Goal: Task Accomplishment & Management: Manage account settings

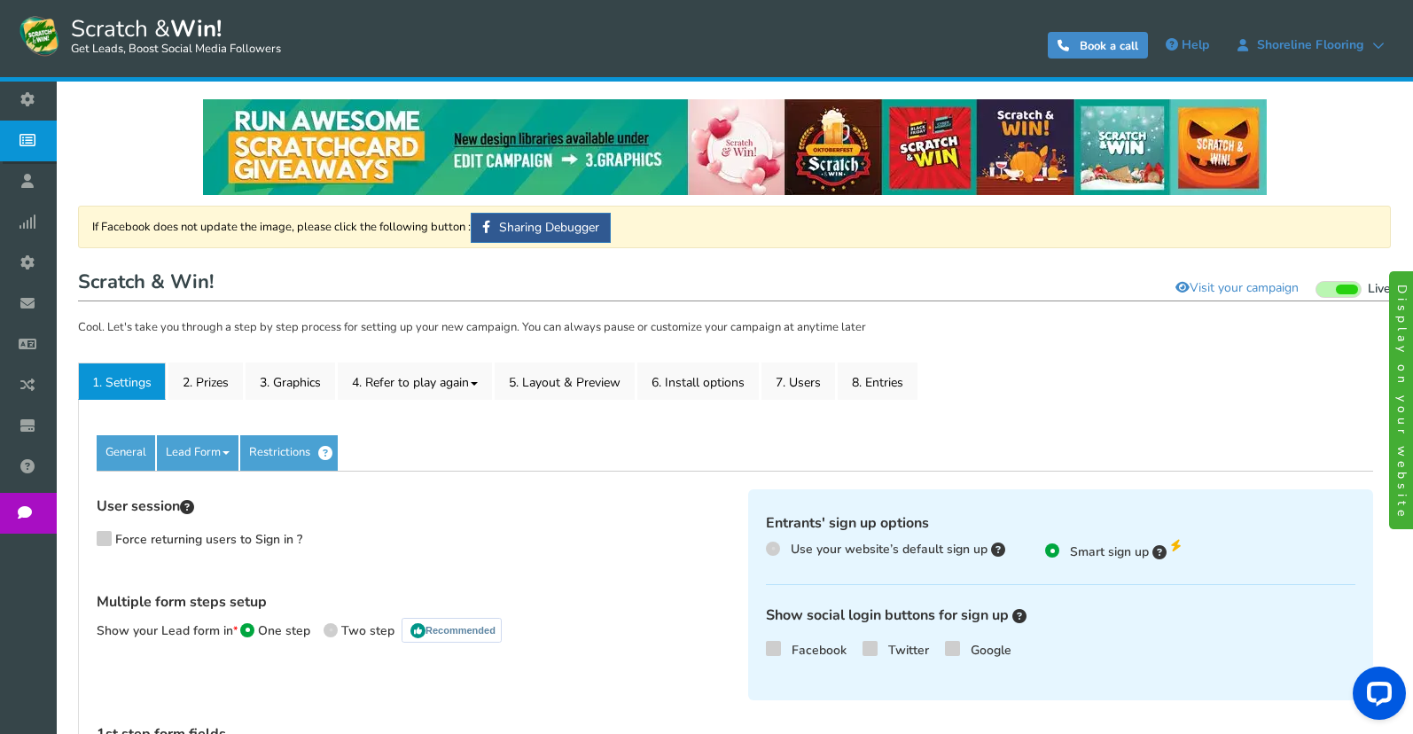
click at [67, 20] on span "Scratch & Win! Get Leads, Boost Social Media Followers" at bounding box center [171, 35] width 219 height 44
click at [119, 21] on span "Scratch & Win! Get Leads, Boost Social Media Followers" at bounding box center [171, 35] width 219 height 44
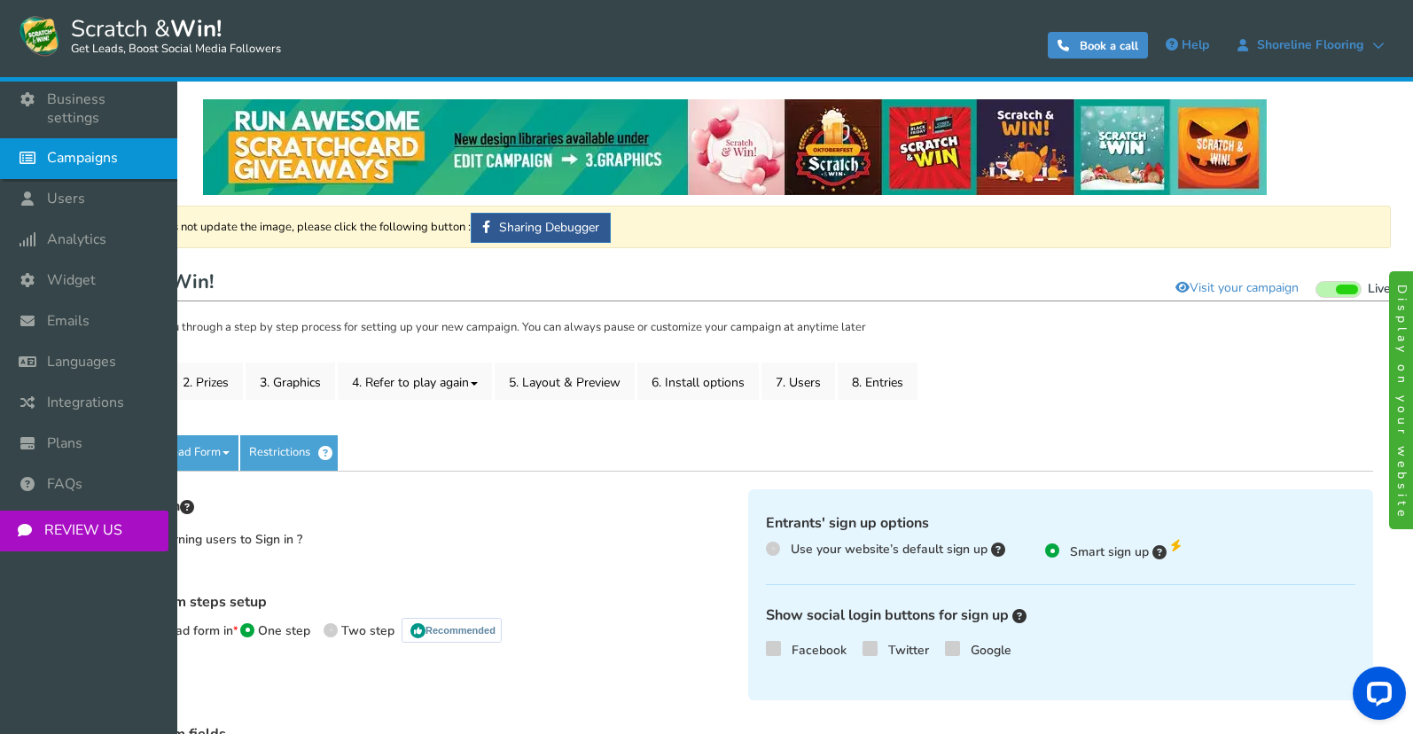
click at [61, 149] on span "Campaigns" at bounding box center [82, 158] width 71 height 19
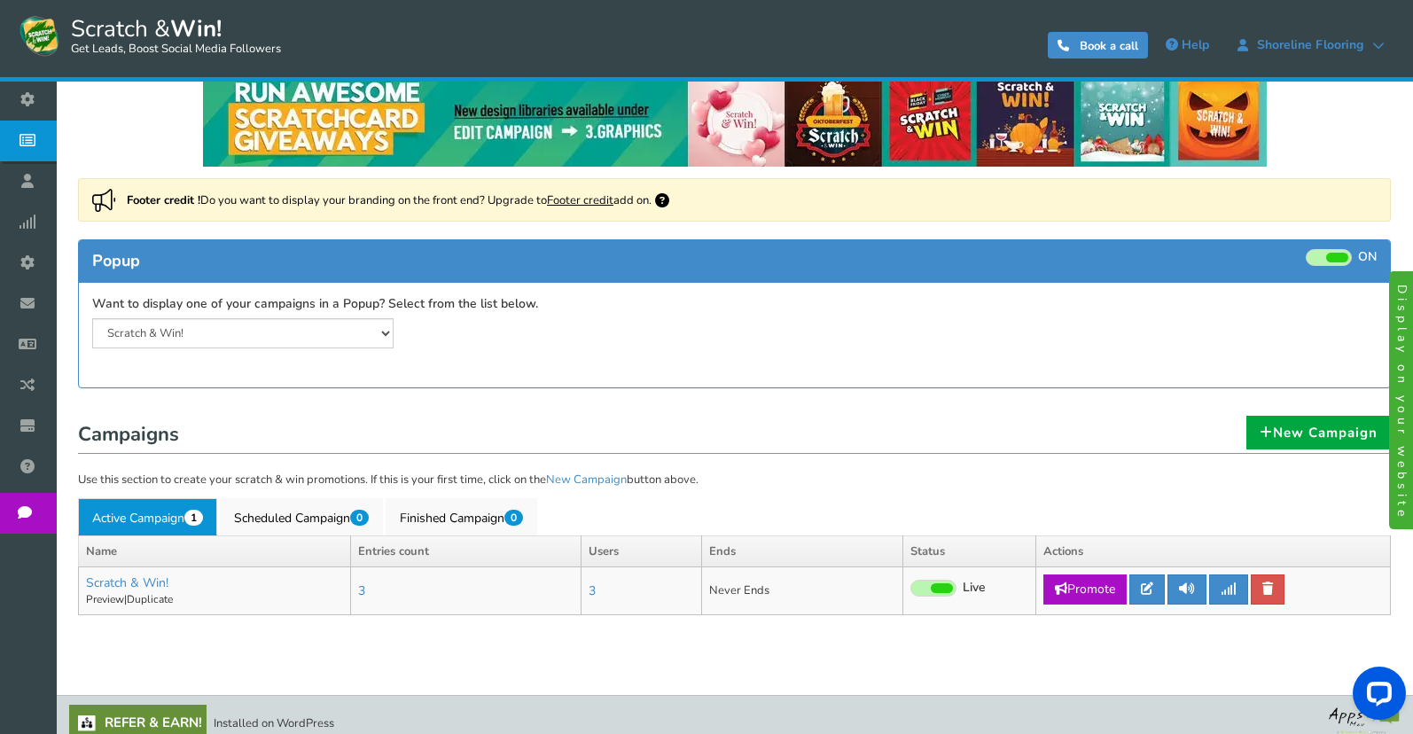
scroll to position [44, 0]
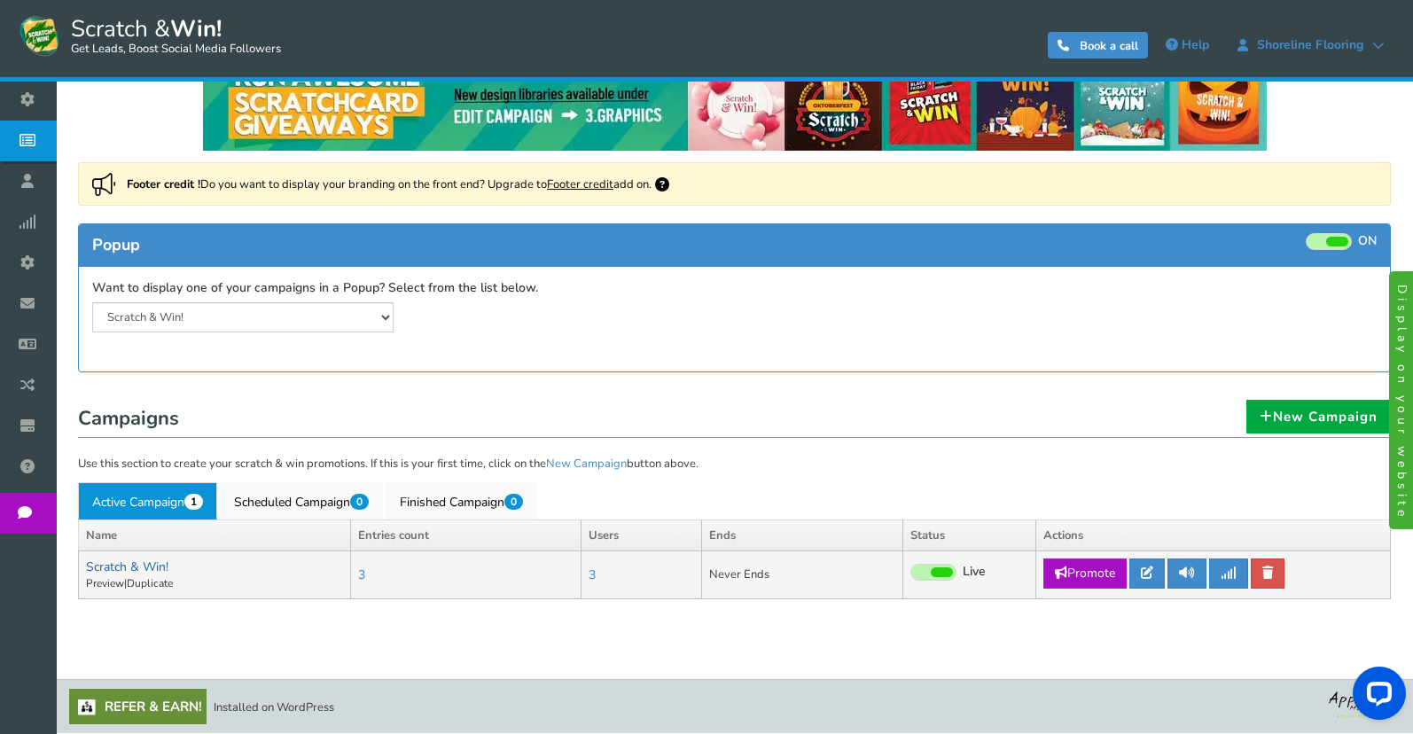
click at [129, 566] on link "Scratch & Win!" at bounding box center [127, 566] width 82 height 17
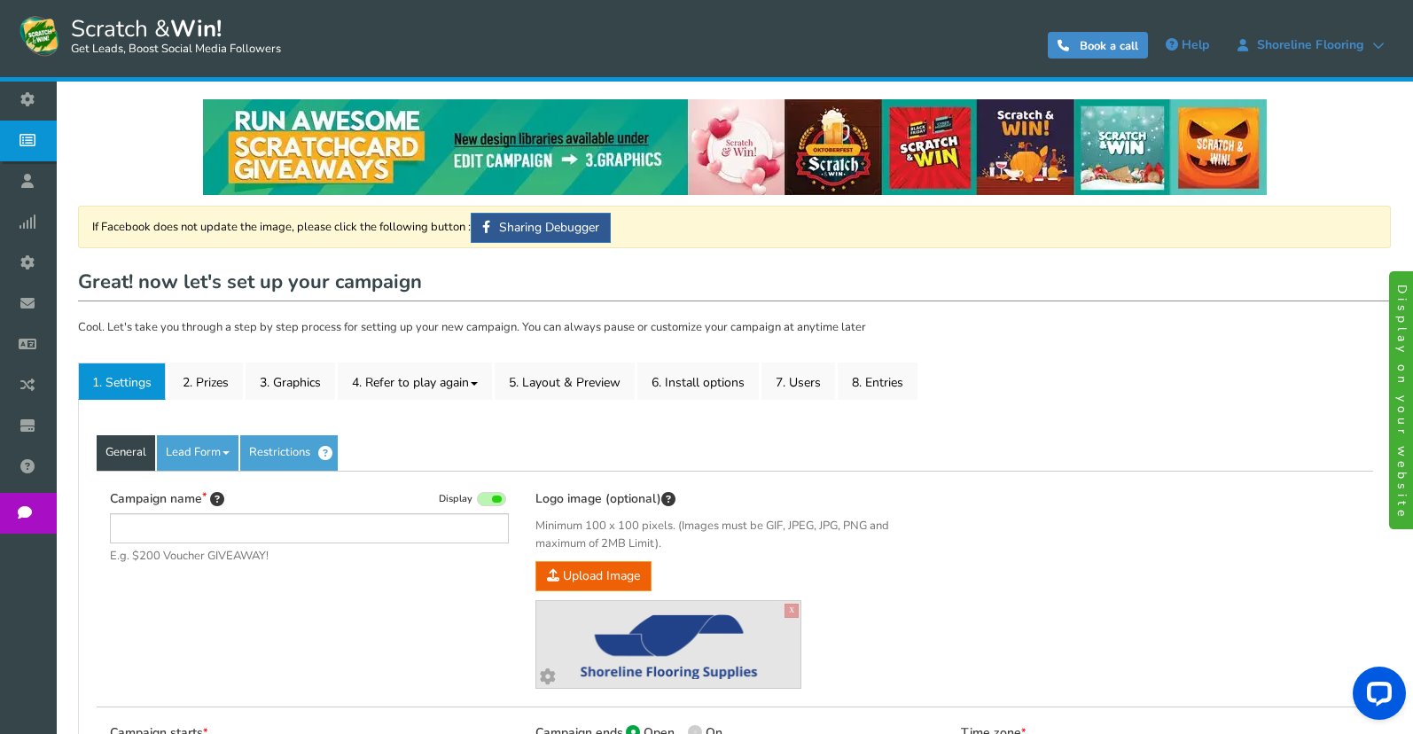
type input "Scratch & Win!"
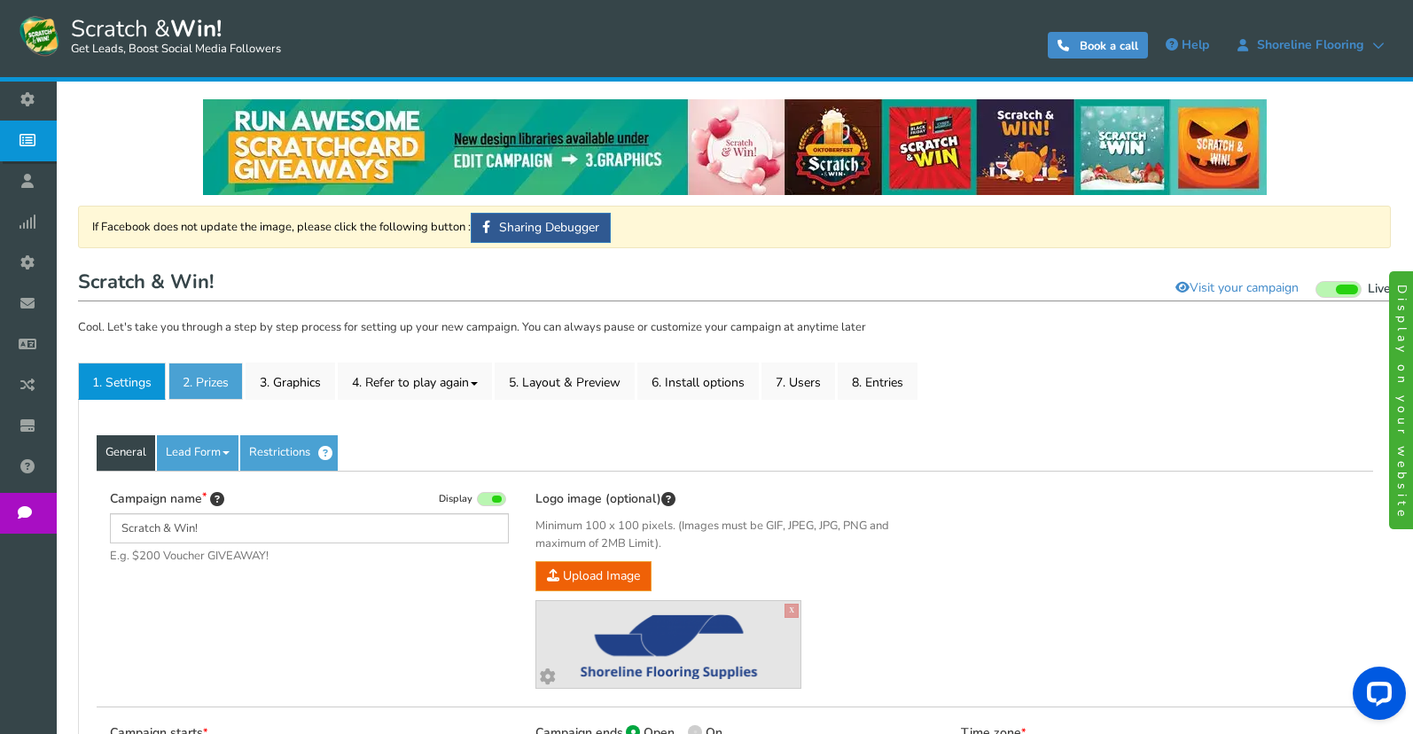
click at [211, 387] on link "2. Prizes" at bounding box center [205, 381] width 74 height 37
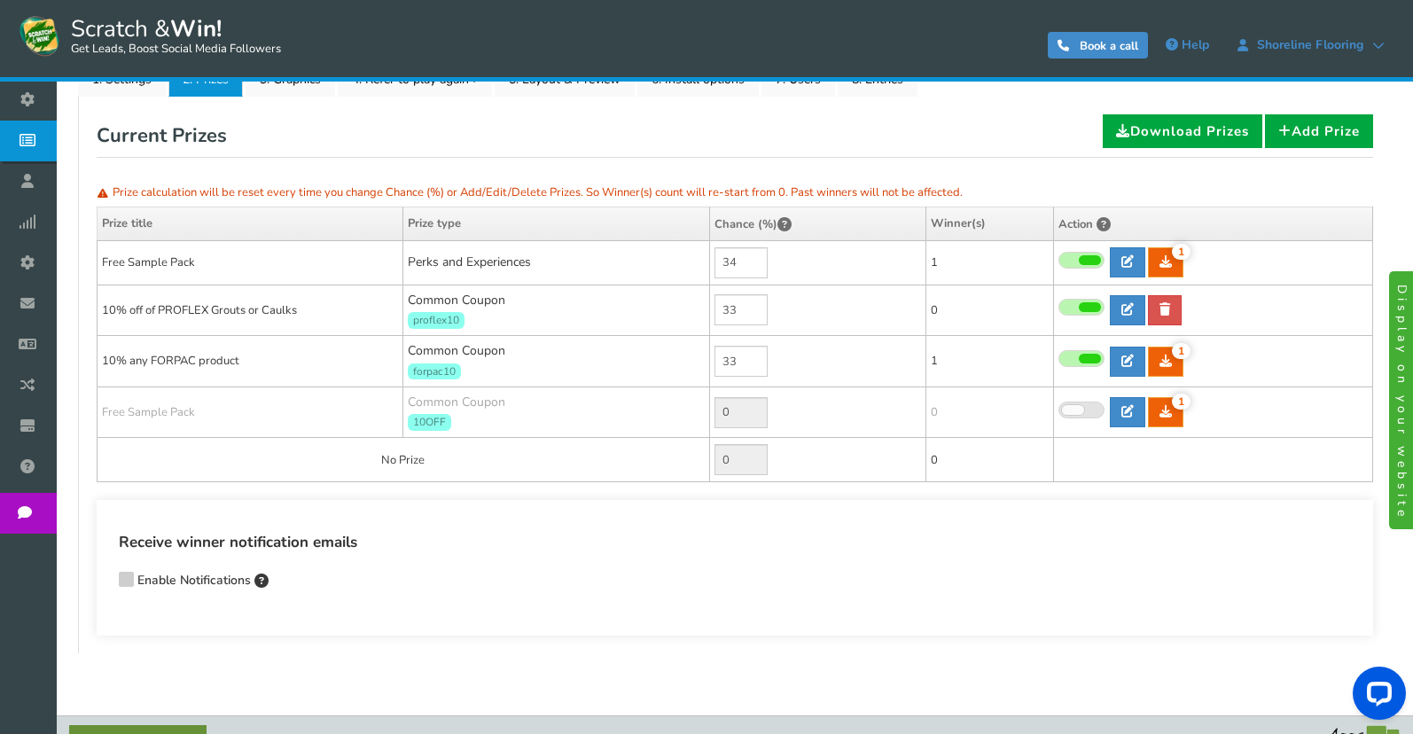
scroll to position [340, 0]
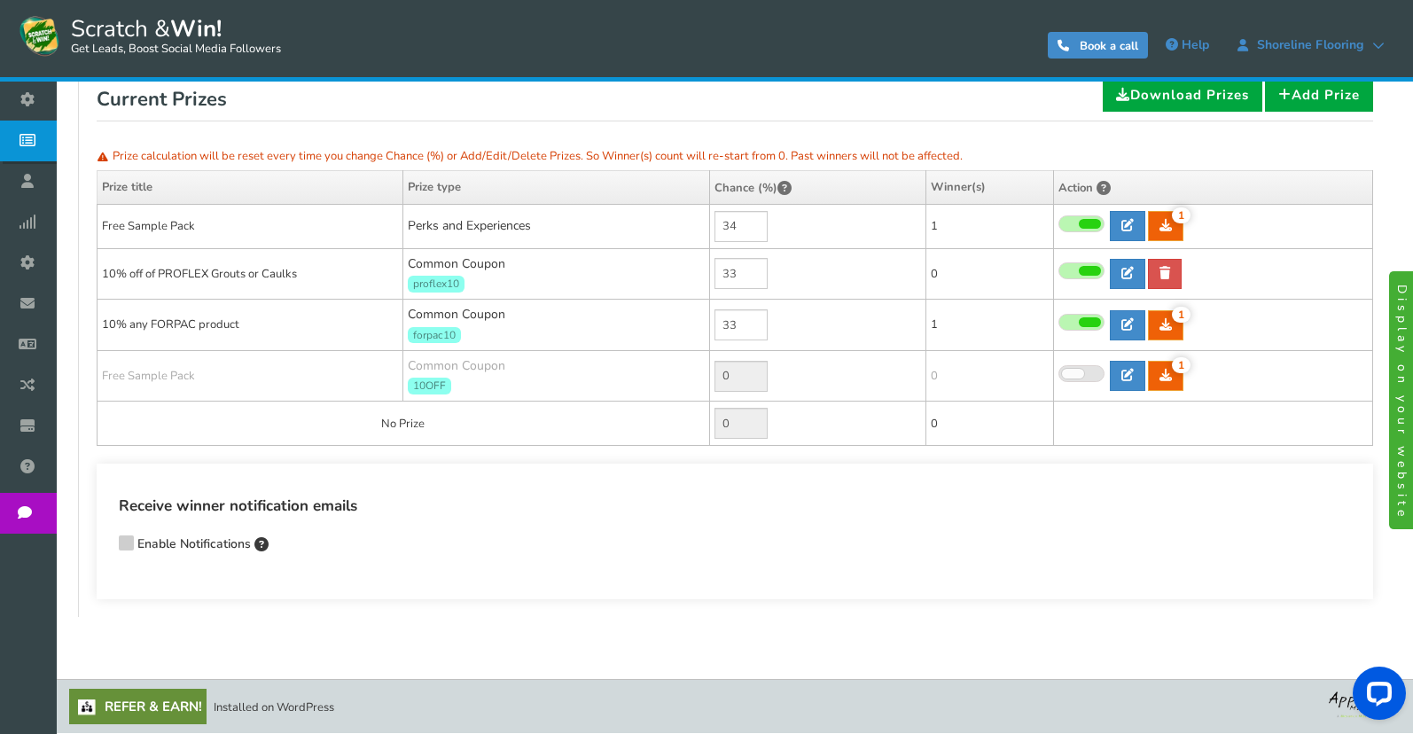
click at [131, 542] on icon at bounding box center [126, 541] width 12 height 13
click at [101, 542] on input "Enable Notifications" at bounding box center [101, 546] width 0 height 12
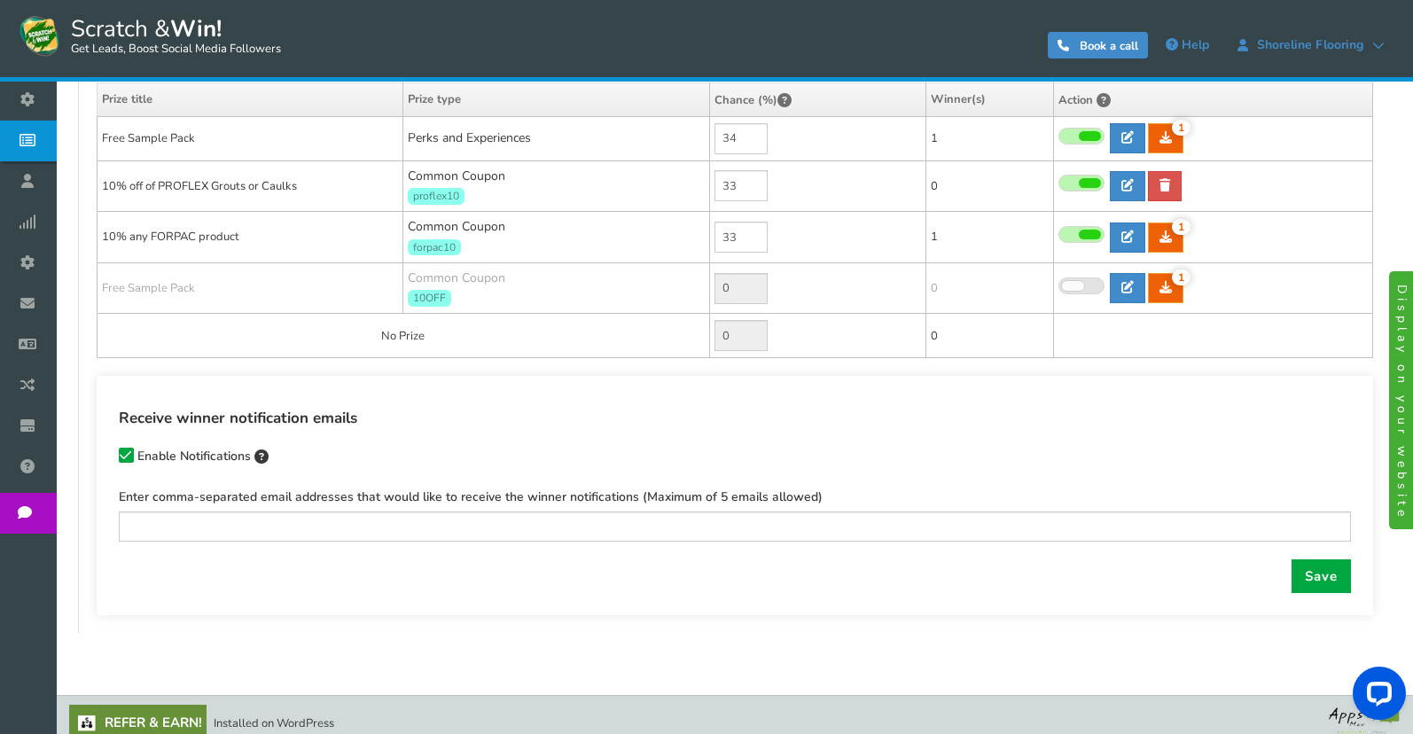
scroll to position [443, 0]
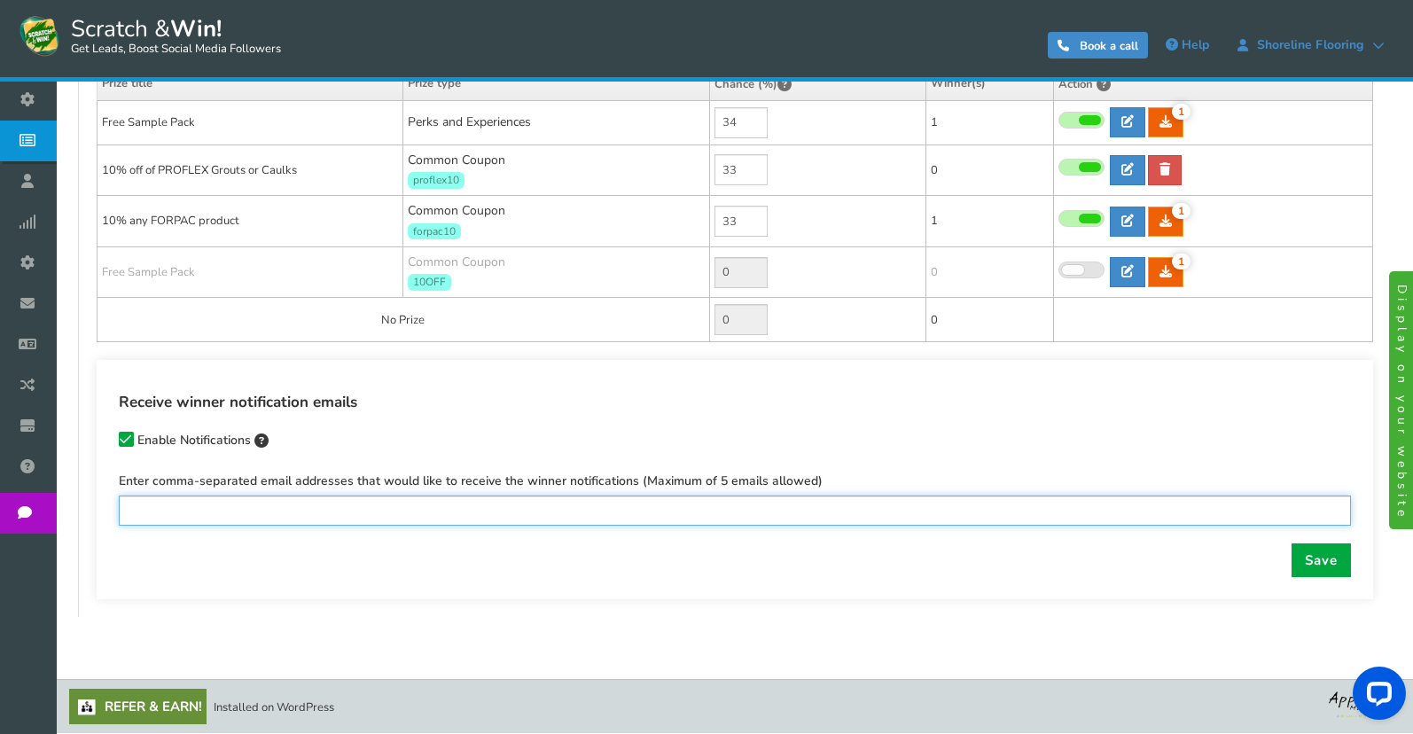
click at [446, 520] on input "text" at bounding box center [735, 511] width 1232 height 30
click at [274, 520] on input "[PERSON_NAME]" at bounding box center [735, 511] width 1232 height 30
paste input "[PERSON_NAME] <[EMAIL_ADDRESS][DOMAIN_NAME]>"
drag, startPoint x: 209, startPoint y: 511, endPoint x: 364, endPoint y: 514, distance: 155.2
click at [364, 514] on input "[PERSON_NAME] <[EMAIL_ADDRESS][DOMAIN_NAME]>" at bounding box center [735, 511] width 1232 height 30
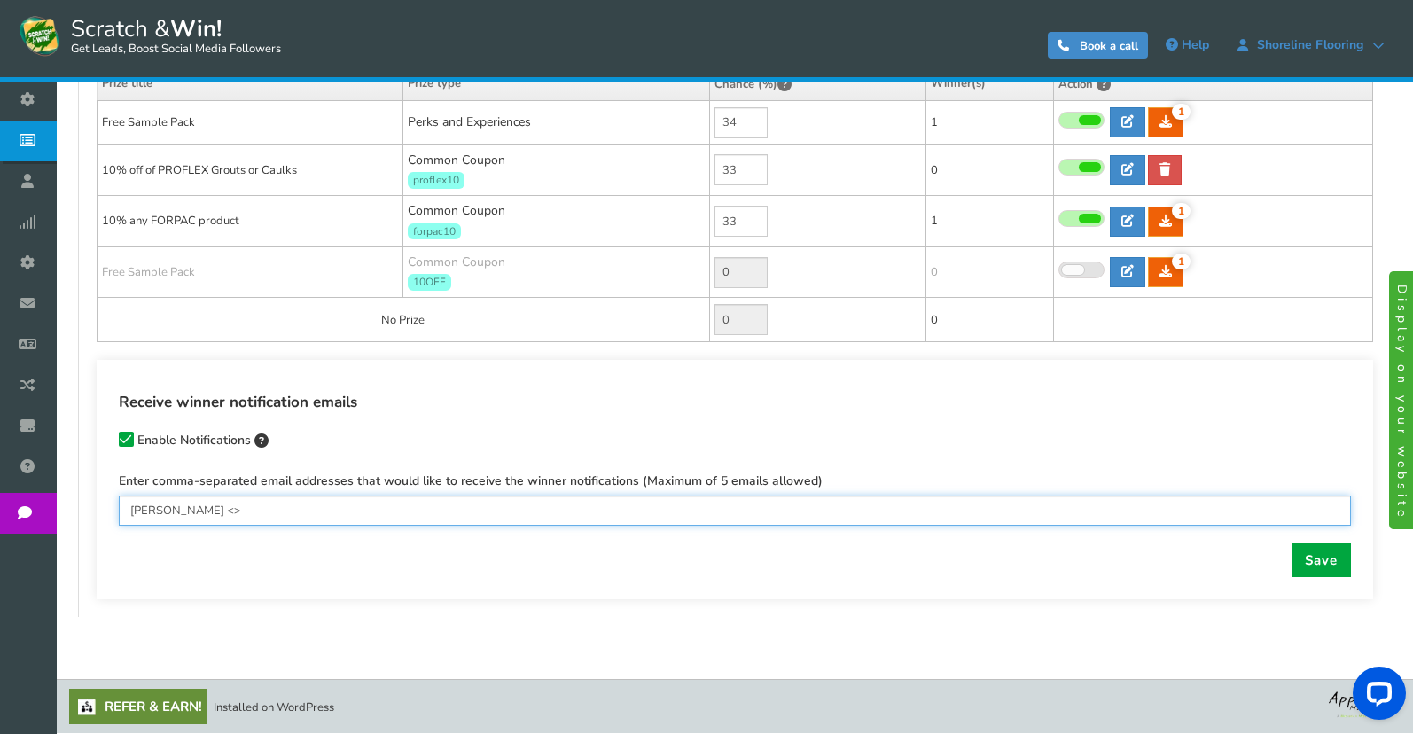
paste input "[EMAIL_ADDRESS][DOMAIN_NAME]"
type input "[EMAIL_ADDRESS][DOMAIN_NAME]"
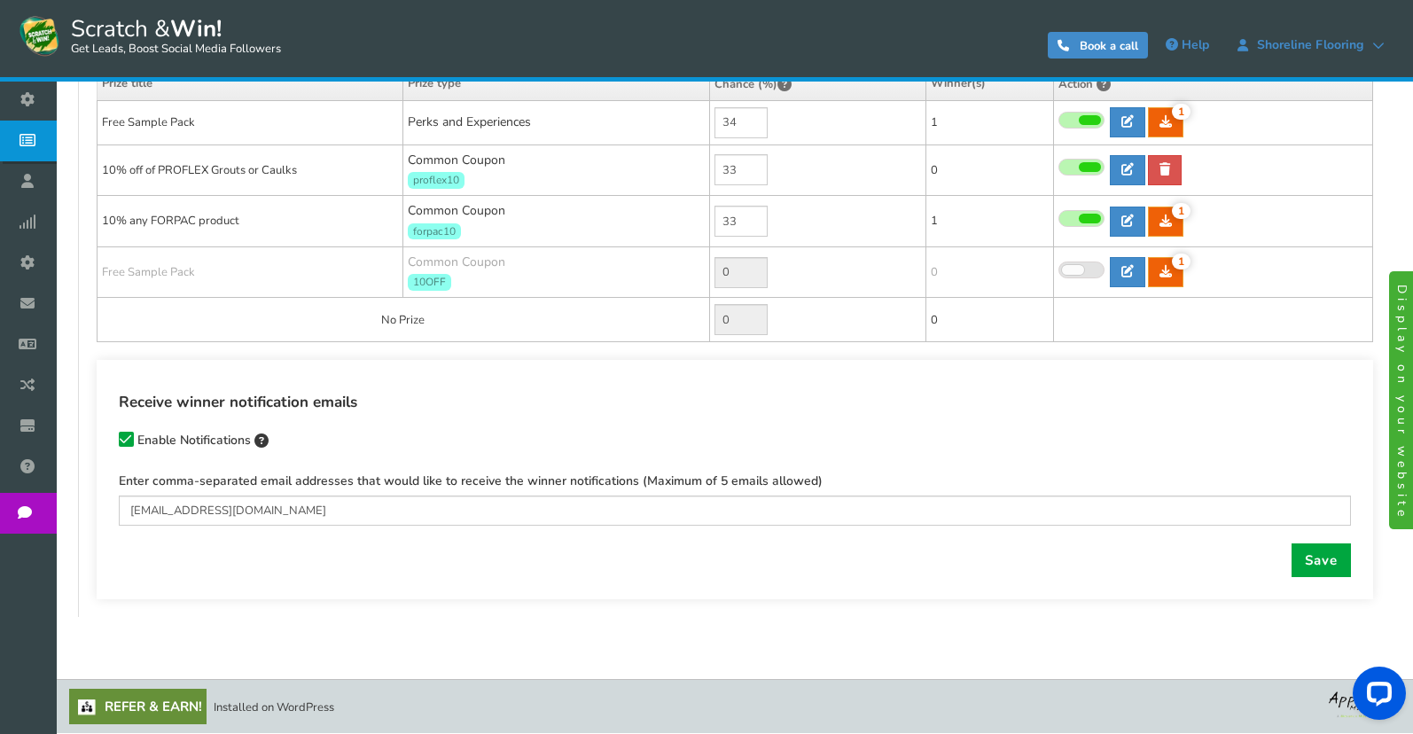
click at [1313, 577] on div "Receive winner notification emails Enable Notifications Enter comma-separated e…" at bounding box center [735, 479] width 1277 height 239
click at [1316, 566] on link "Save" at bounding box center [1321, 560] width 59 height 34
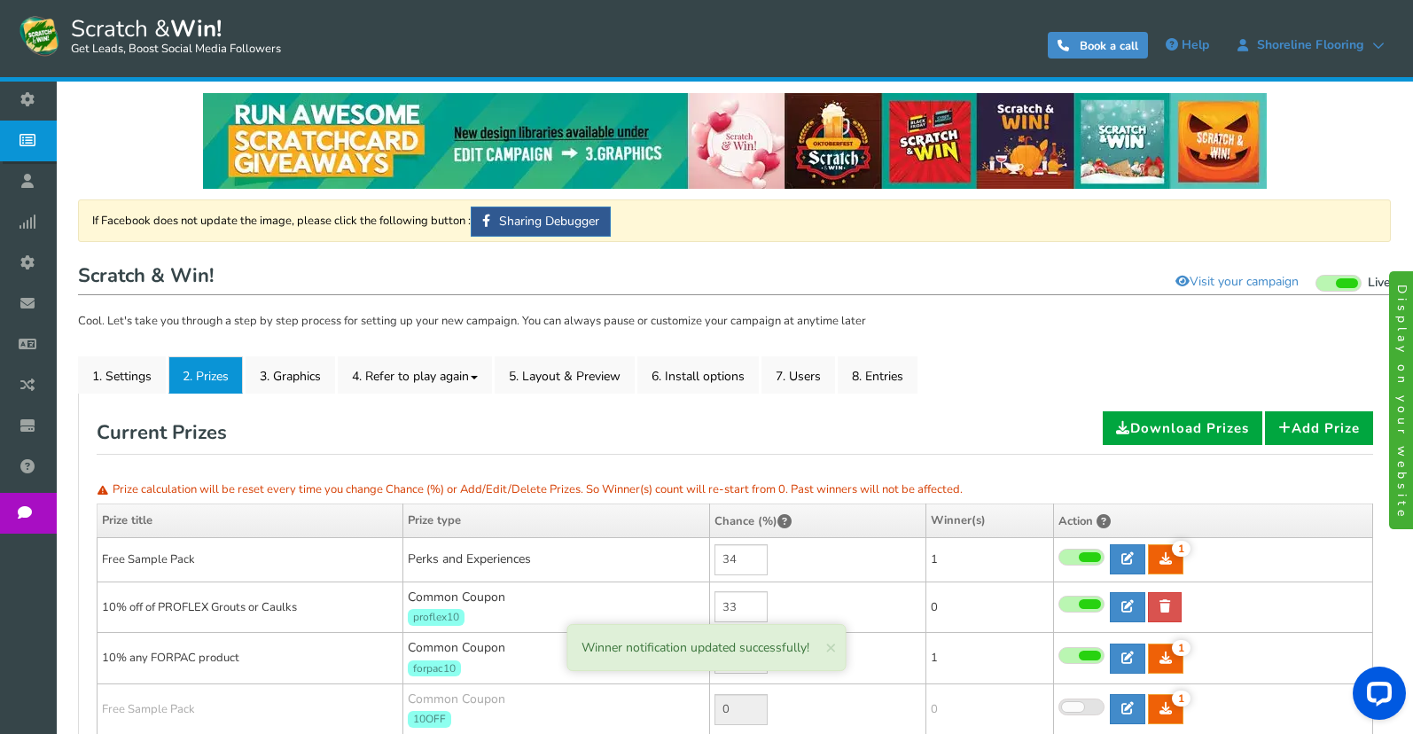
scroll to position [0, 0]
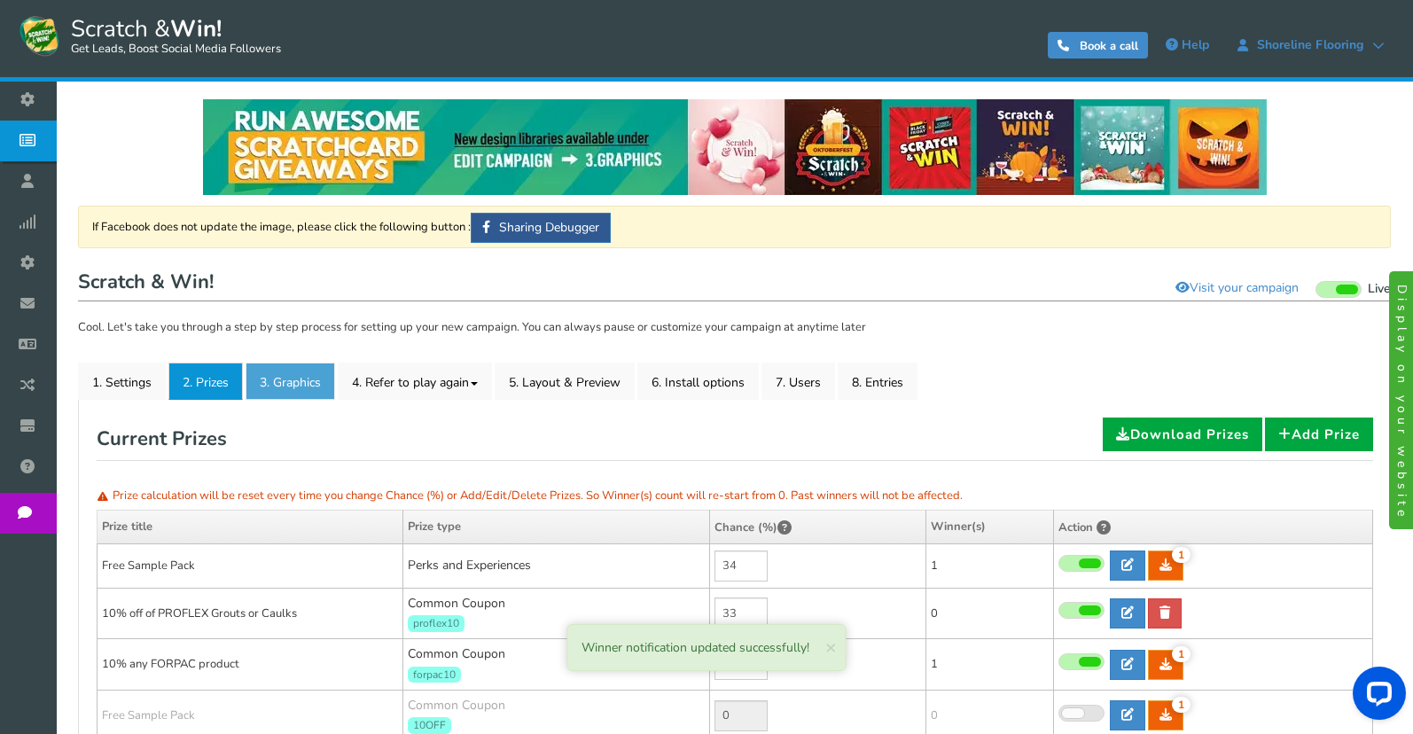
click at [311, 377] on link "3. Graphics" at bounding box center [291, 381] width 90 height 37
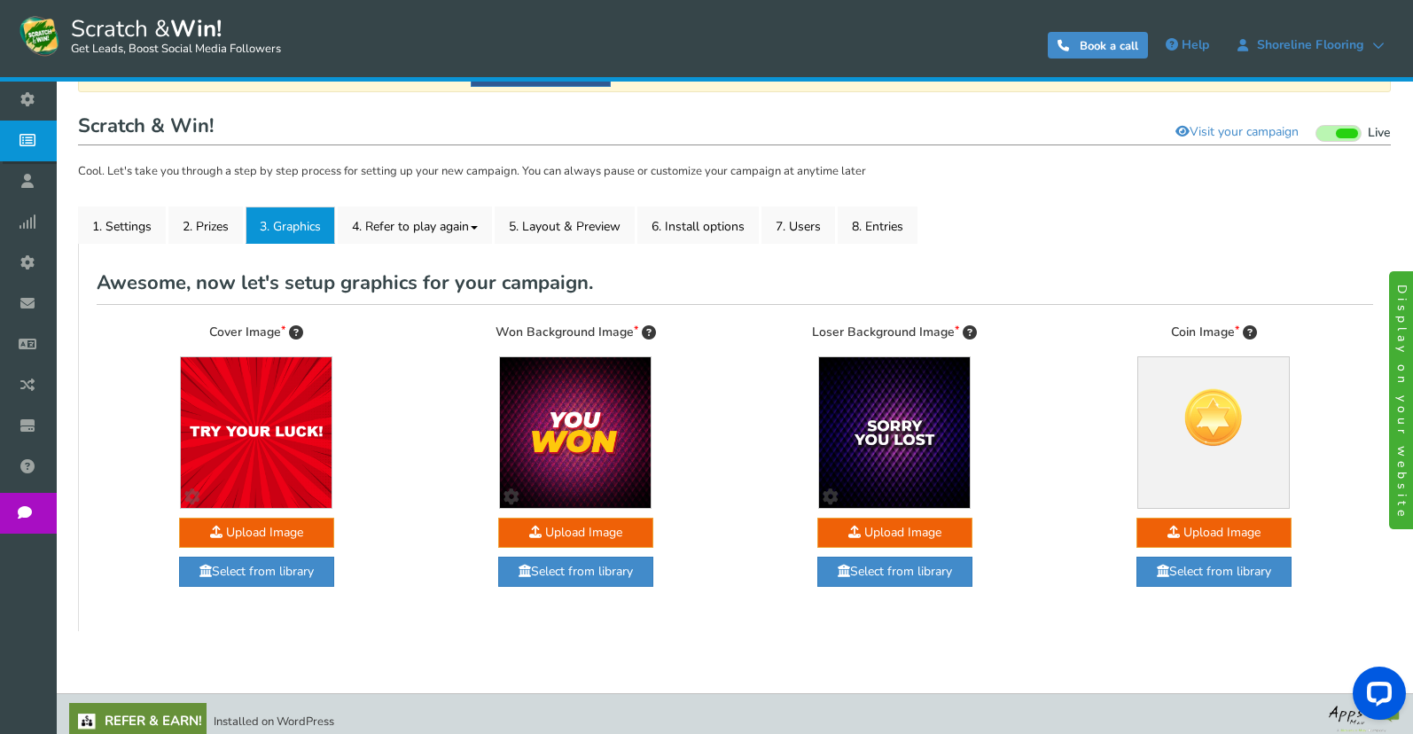
scroll to position [170, 0]
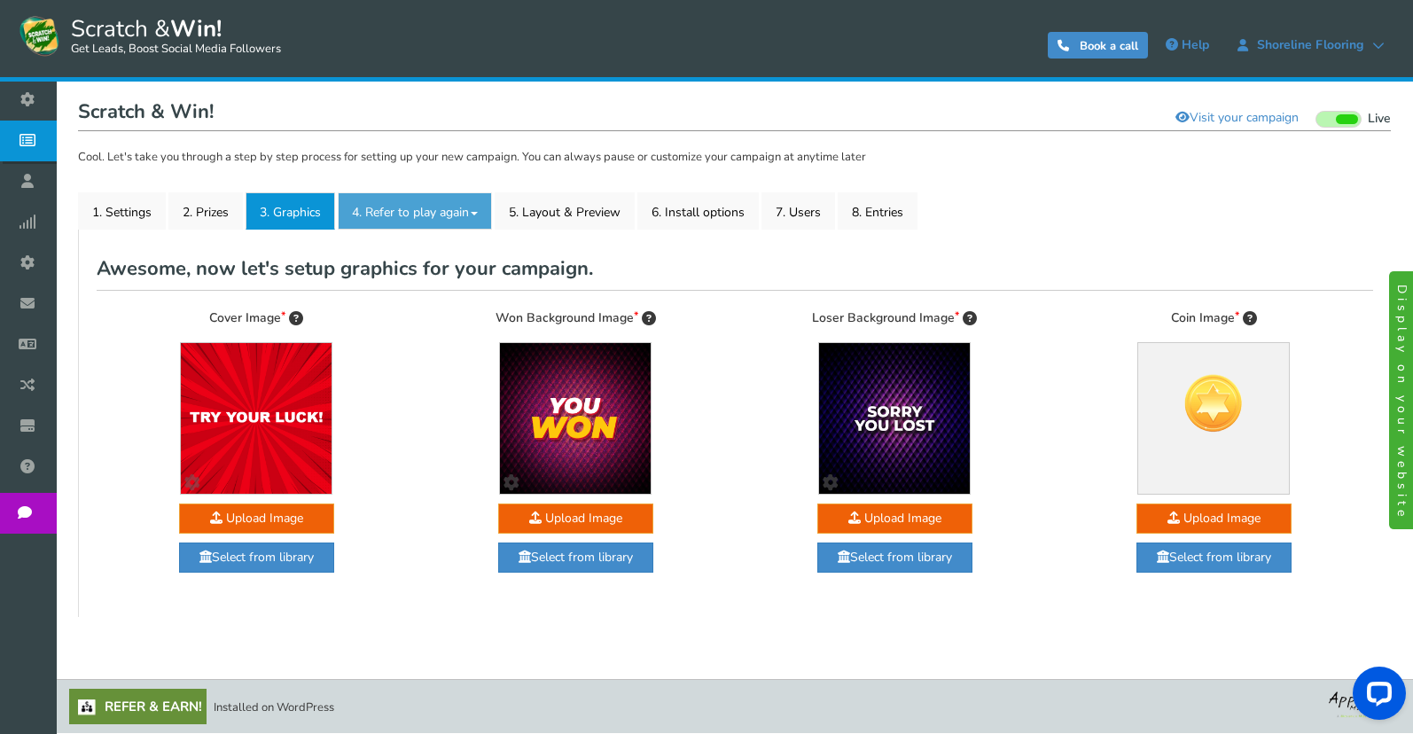
click at [433, 215] on link "4. Refer to play again" at bounding box center [415, 210] width 154 height 37
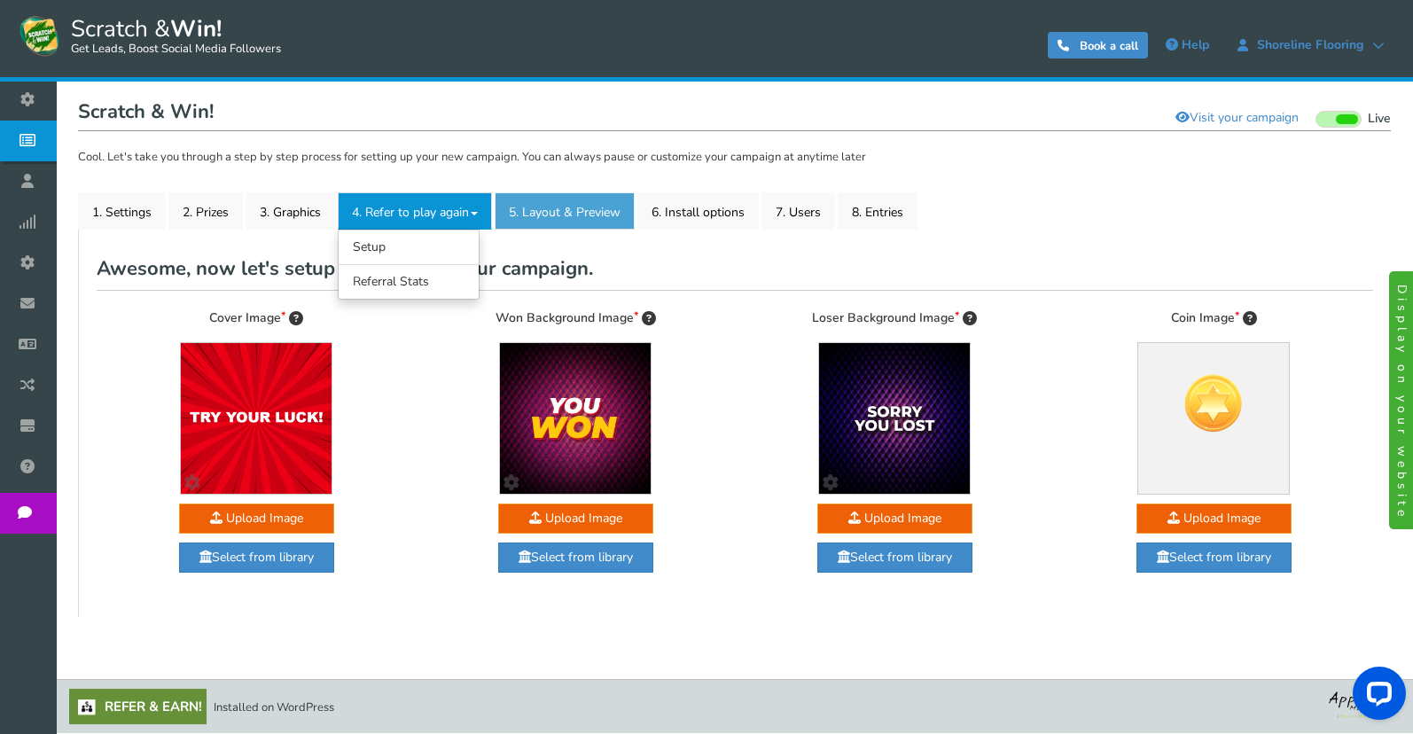
click at [572, 213] on link "5. Layout & Preview" at bounding box center [565, 210] width 140 height 37
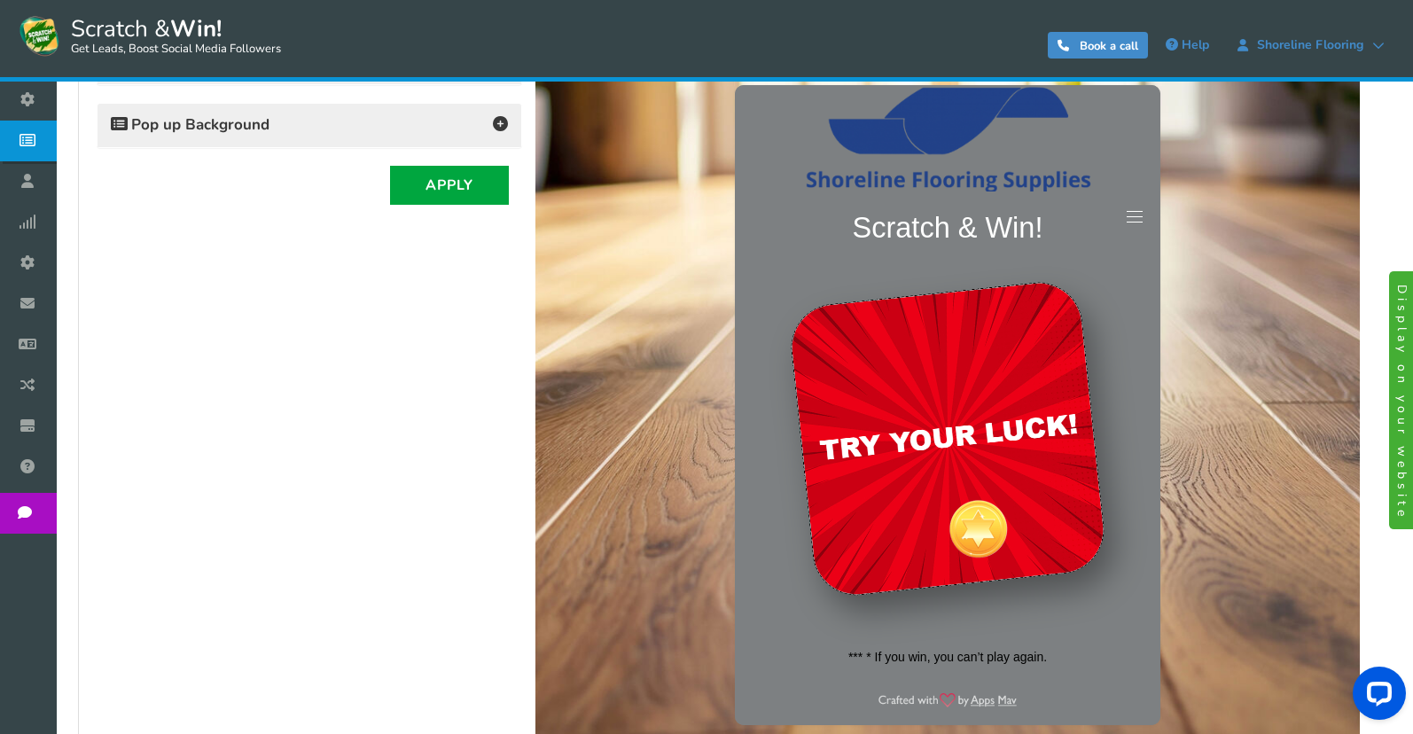
scroll to position [525, 0]
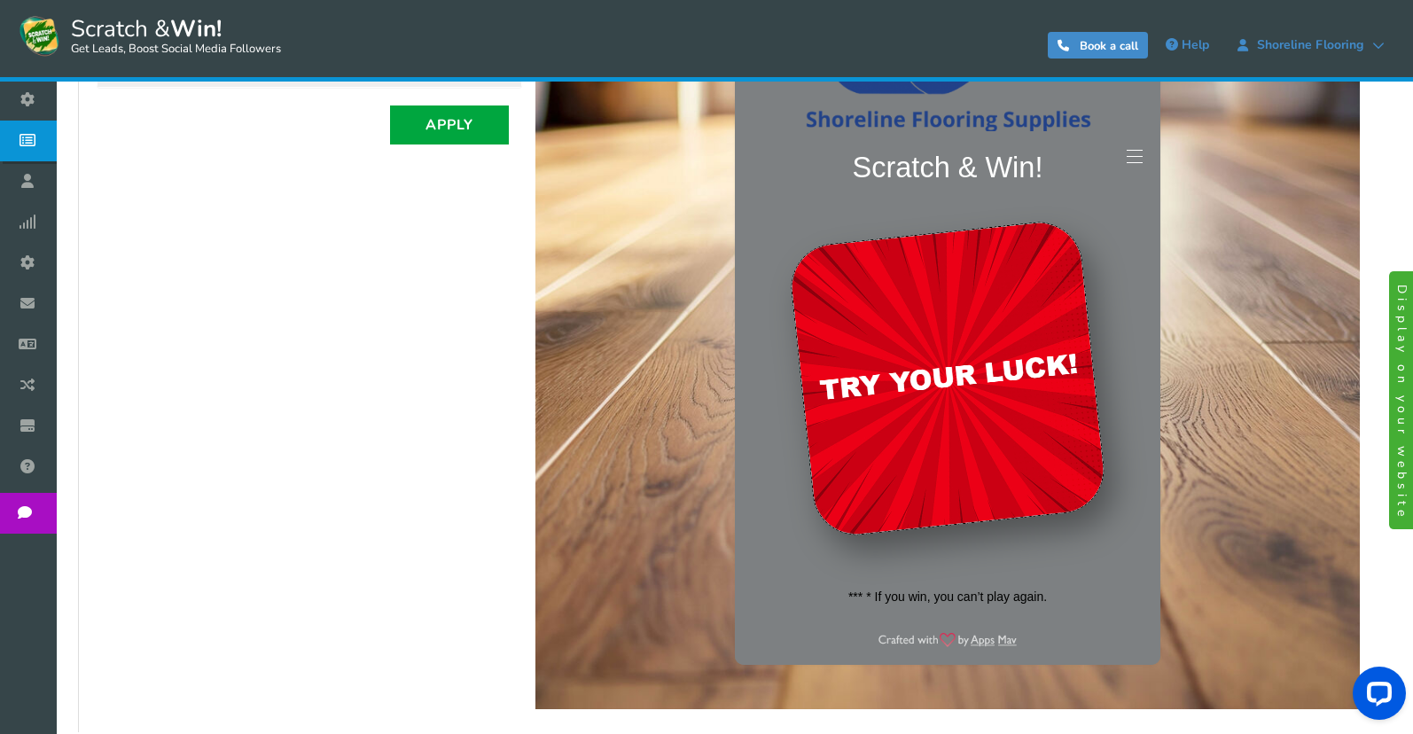
click at [1134, 157] on link at bounding box center [1135, 156] width 32 height 32
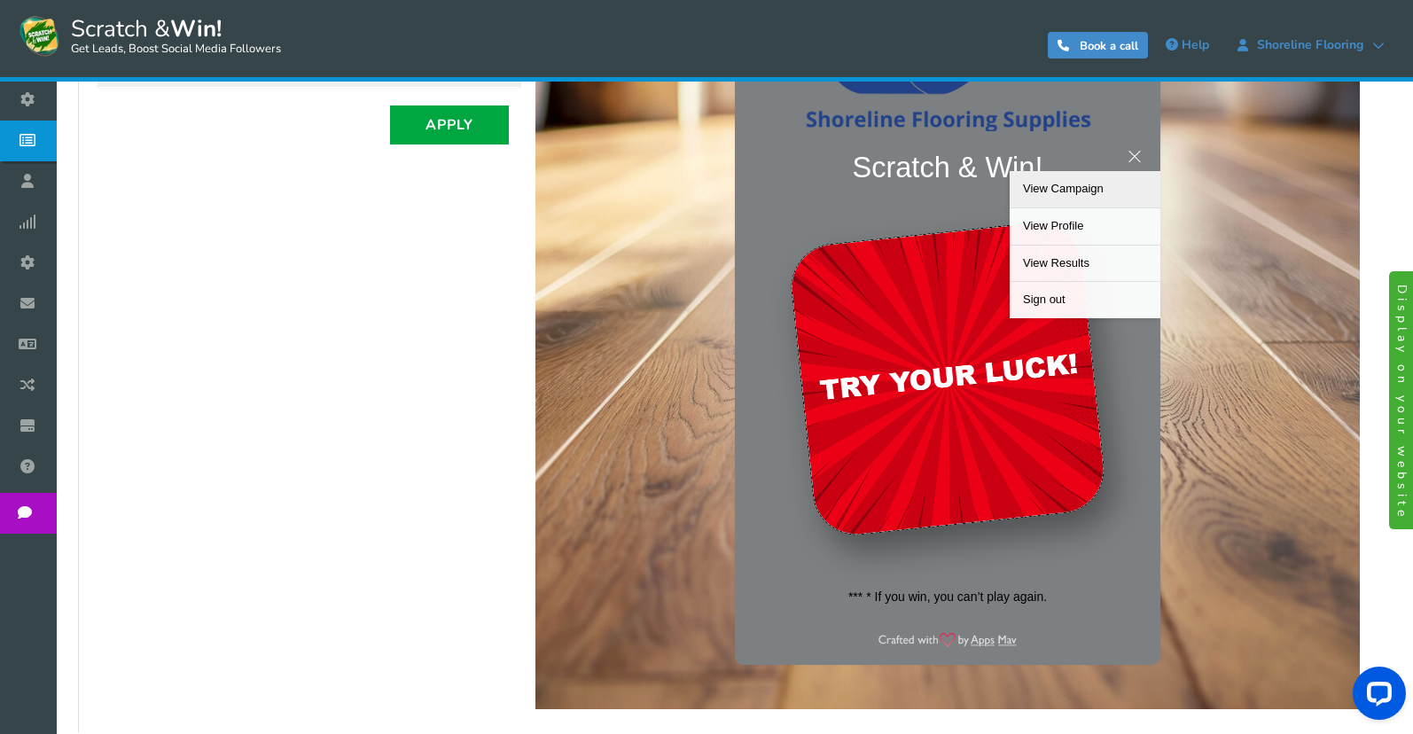
click at [1134, 157] on span at bounding box center [1135, 156] width 16 height 1
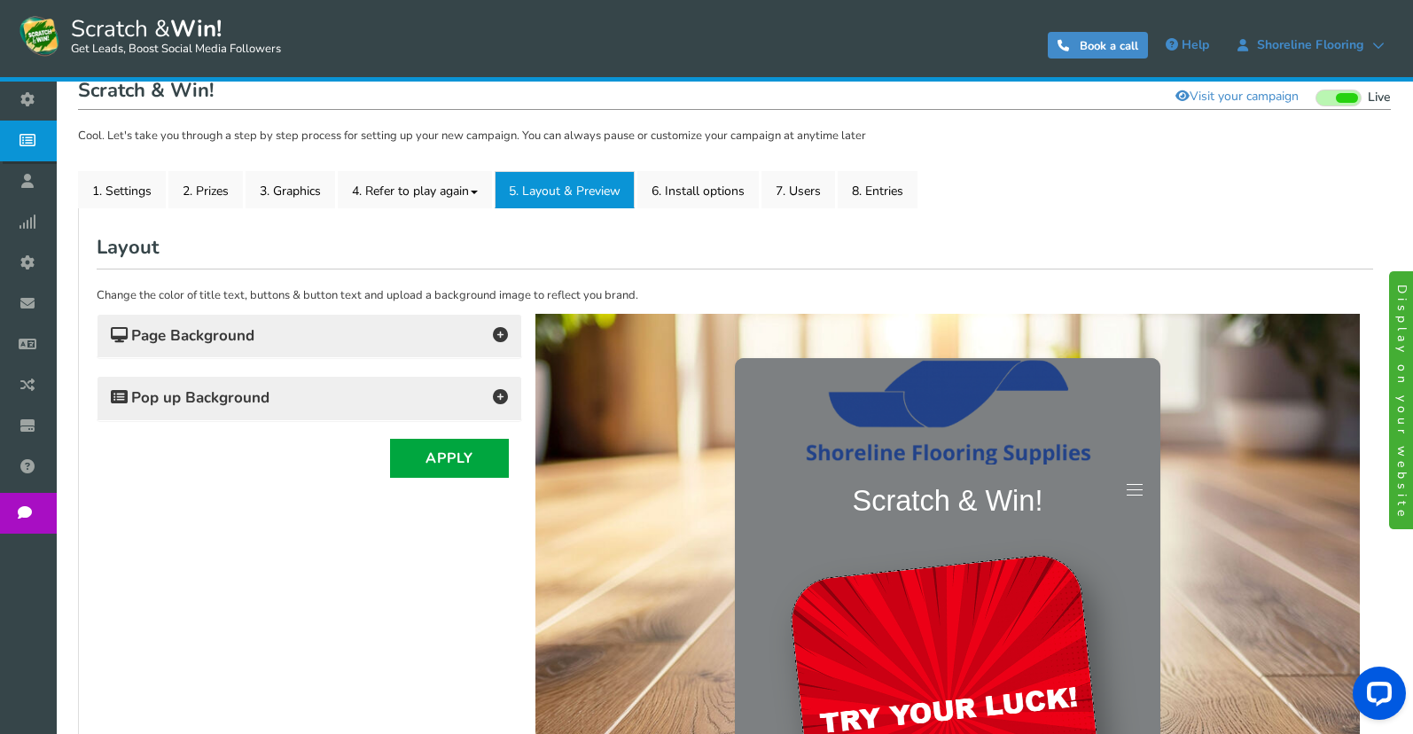
scroll to position [170, 0]
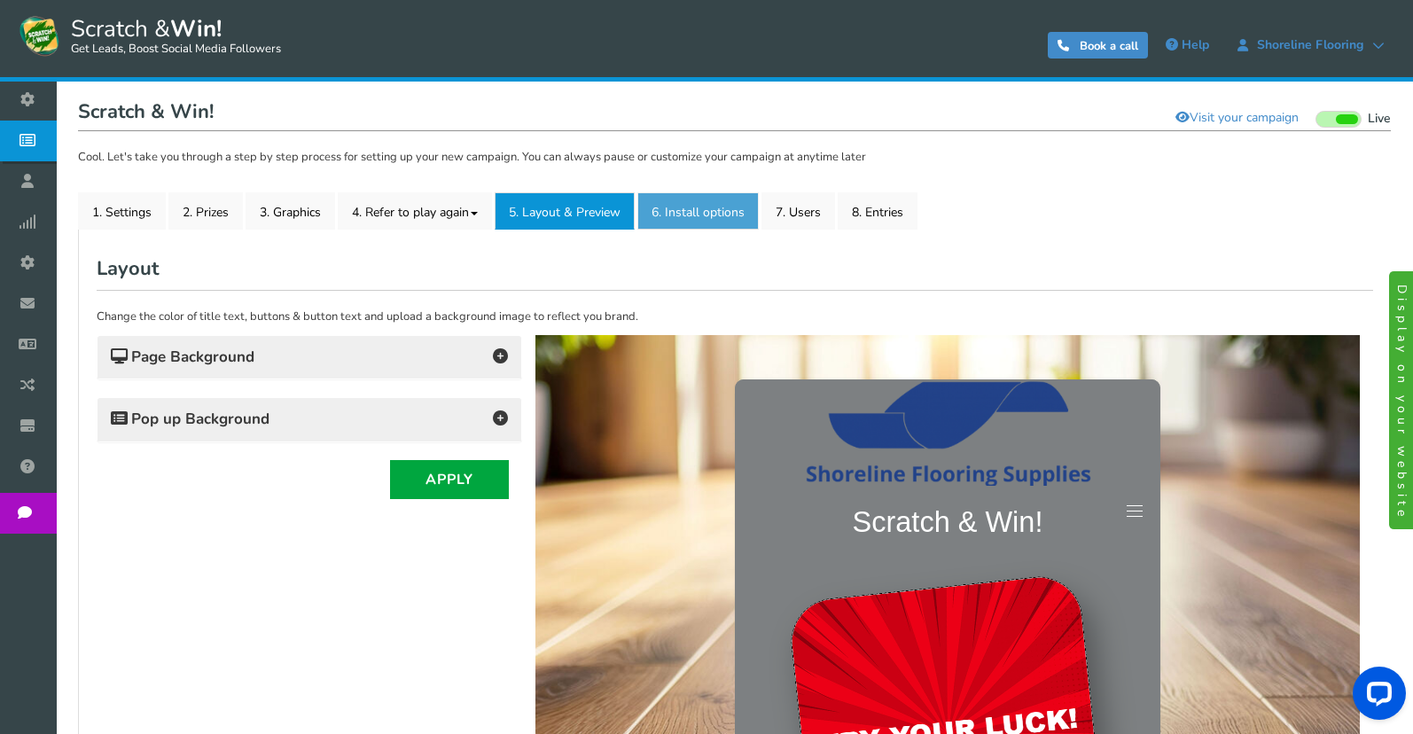
click at [719, 221] on link "6. Install options New" at bounding box center [697, 210] width 121 height 37
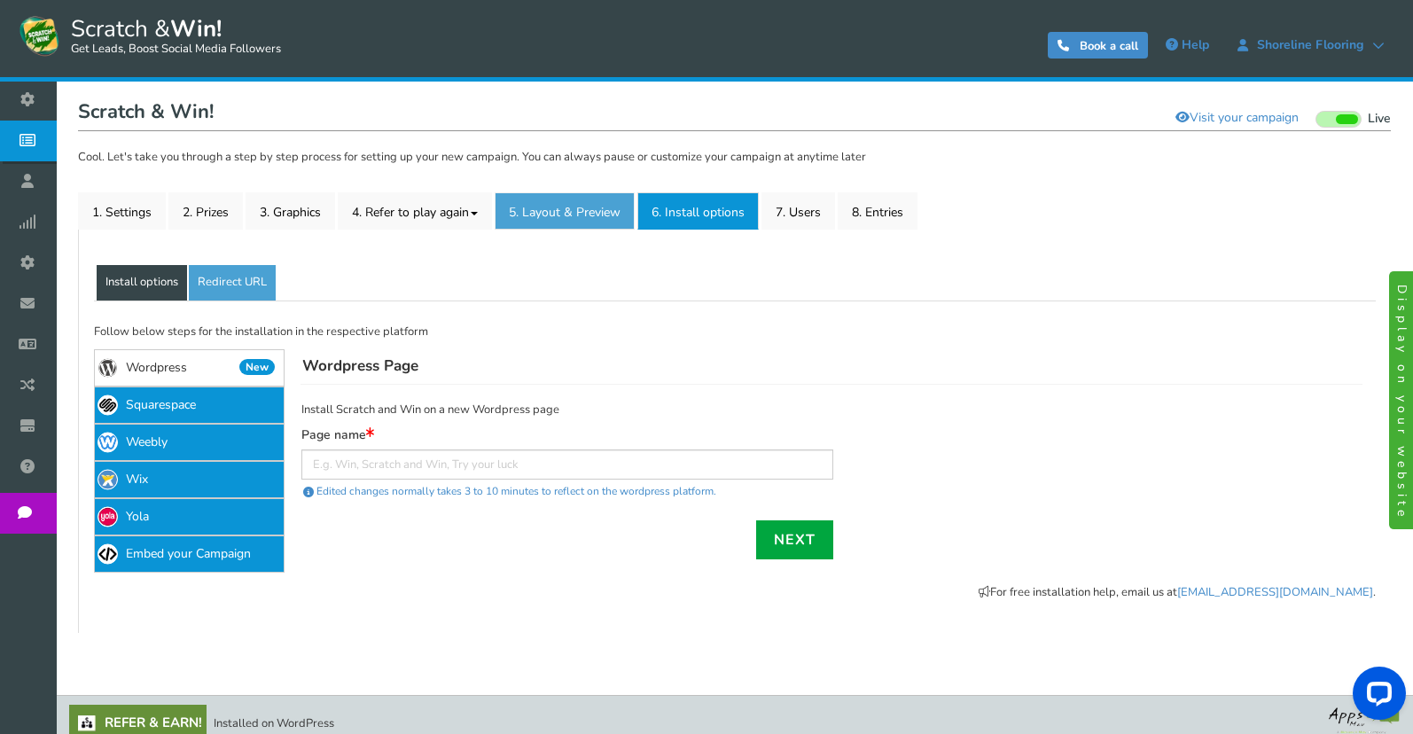
click at [594, 212] on link "5. Layout & Preview" at bounding box center [565, 210] width 140 height 37
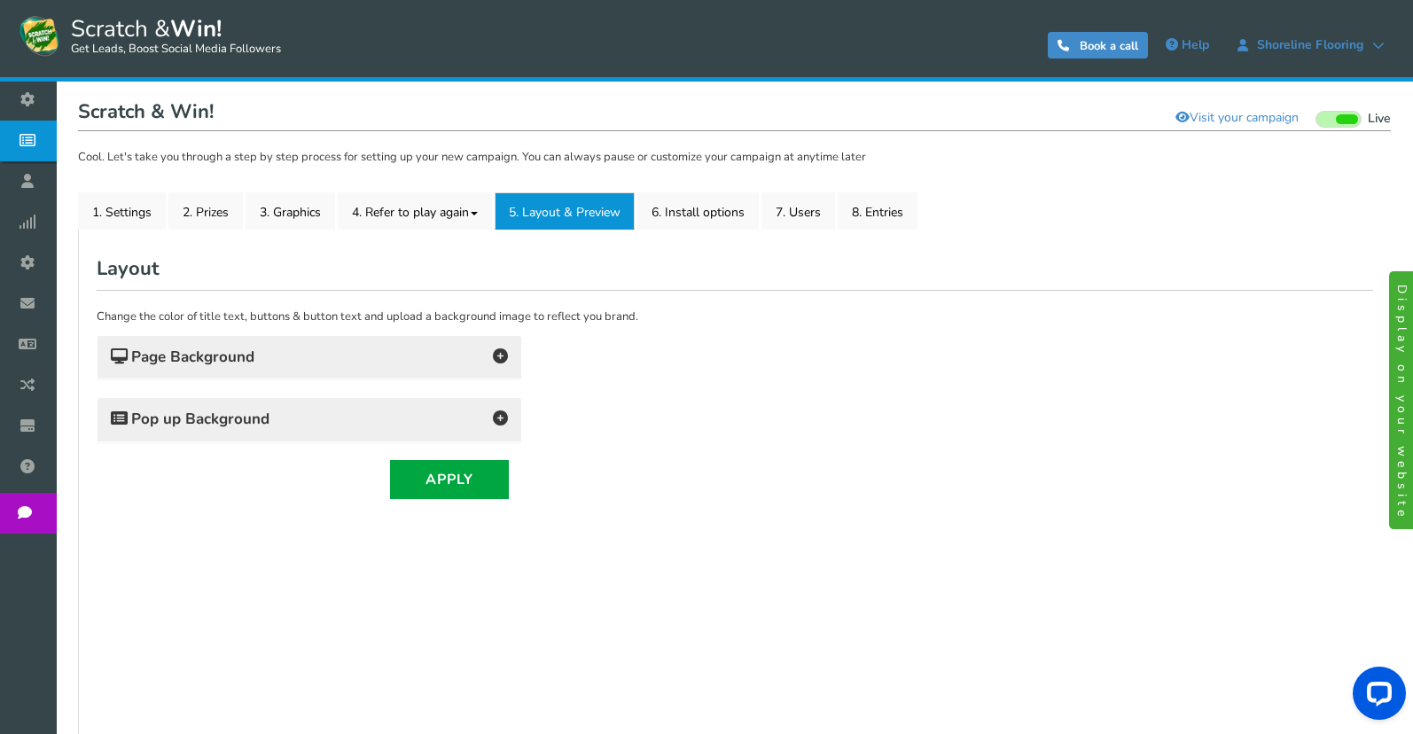
scroll to position [0, 0]
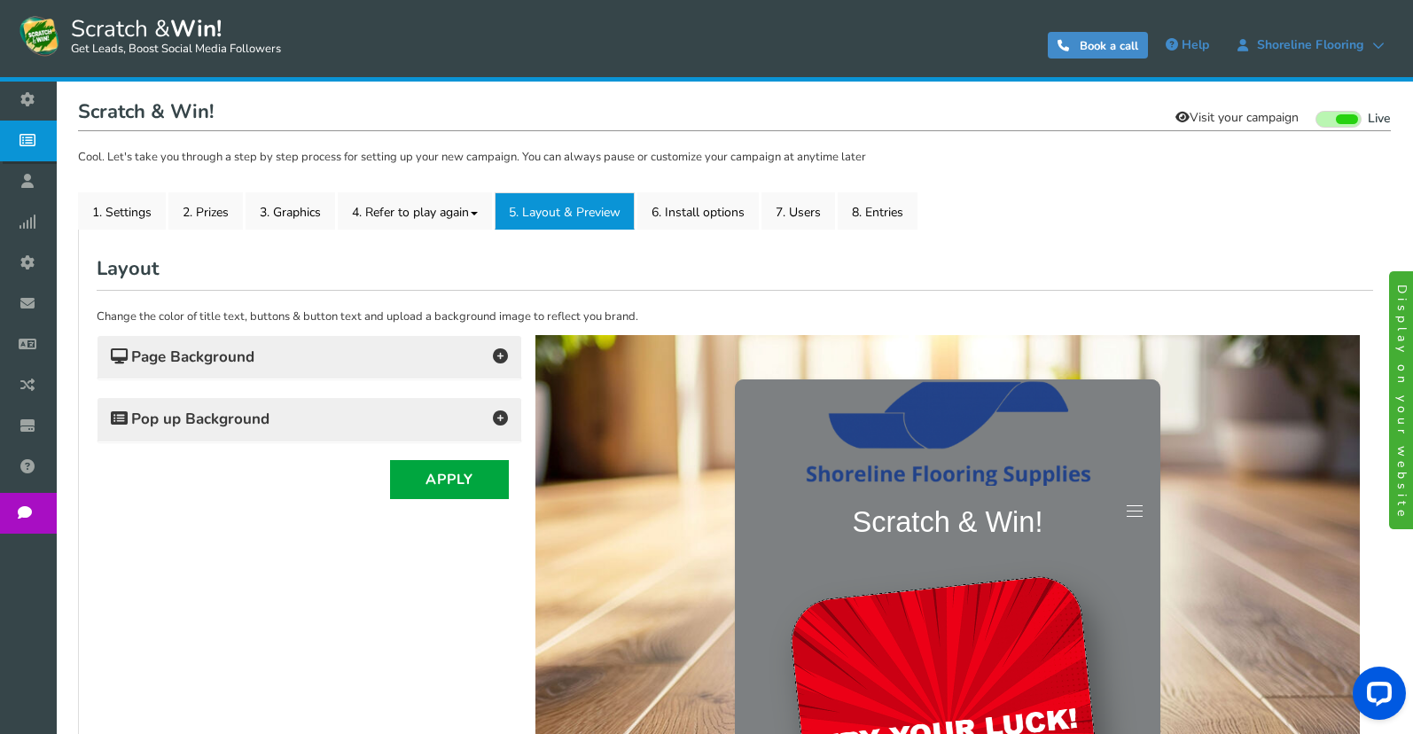
click at [1238, 126] on link "Visit your campaign" at bounding box center [1237, 118] width 146 height 30
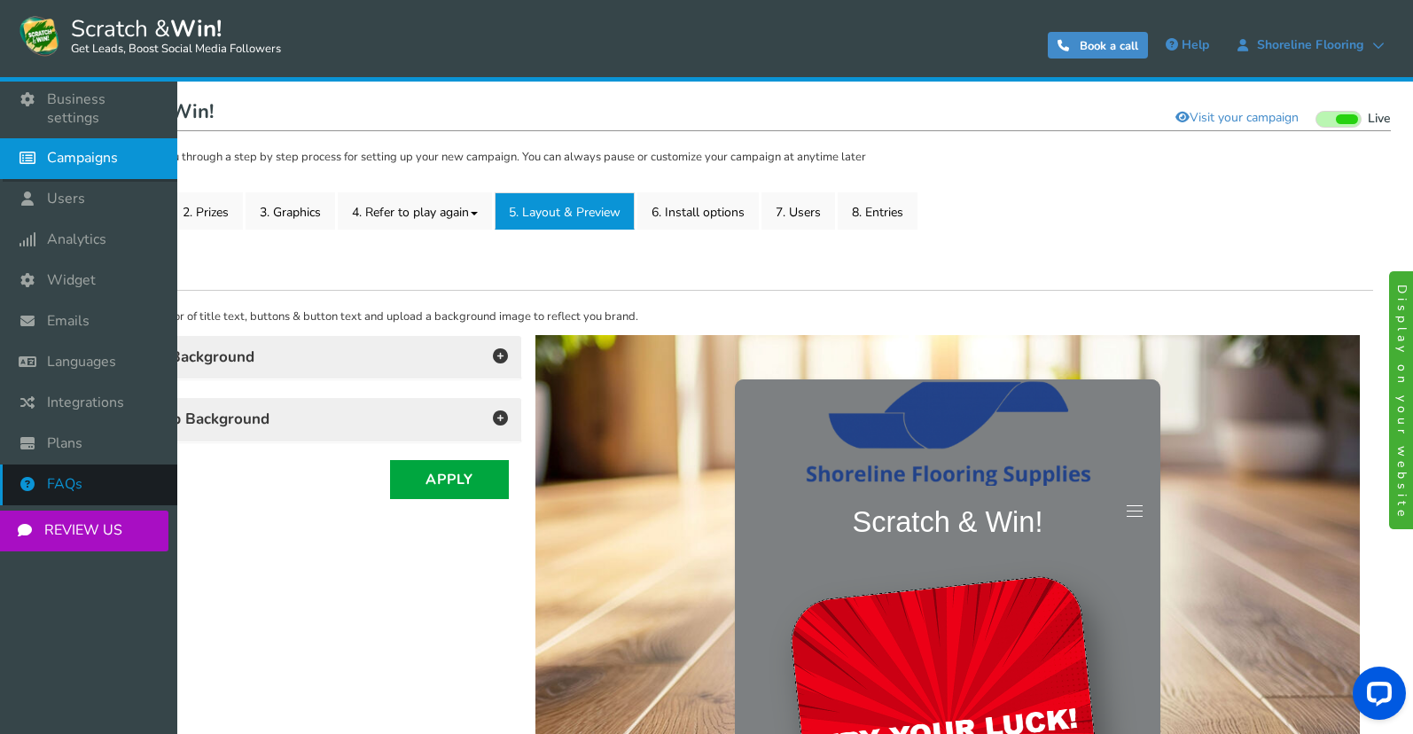
click at [75, 475] on span "FAQs" at bounding box center [64, 484] width 35 height 19
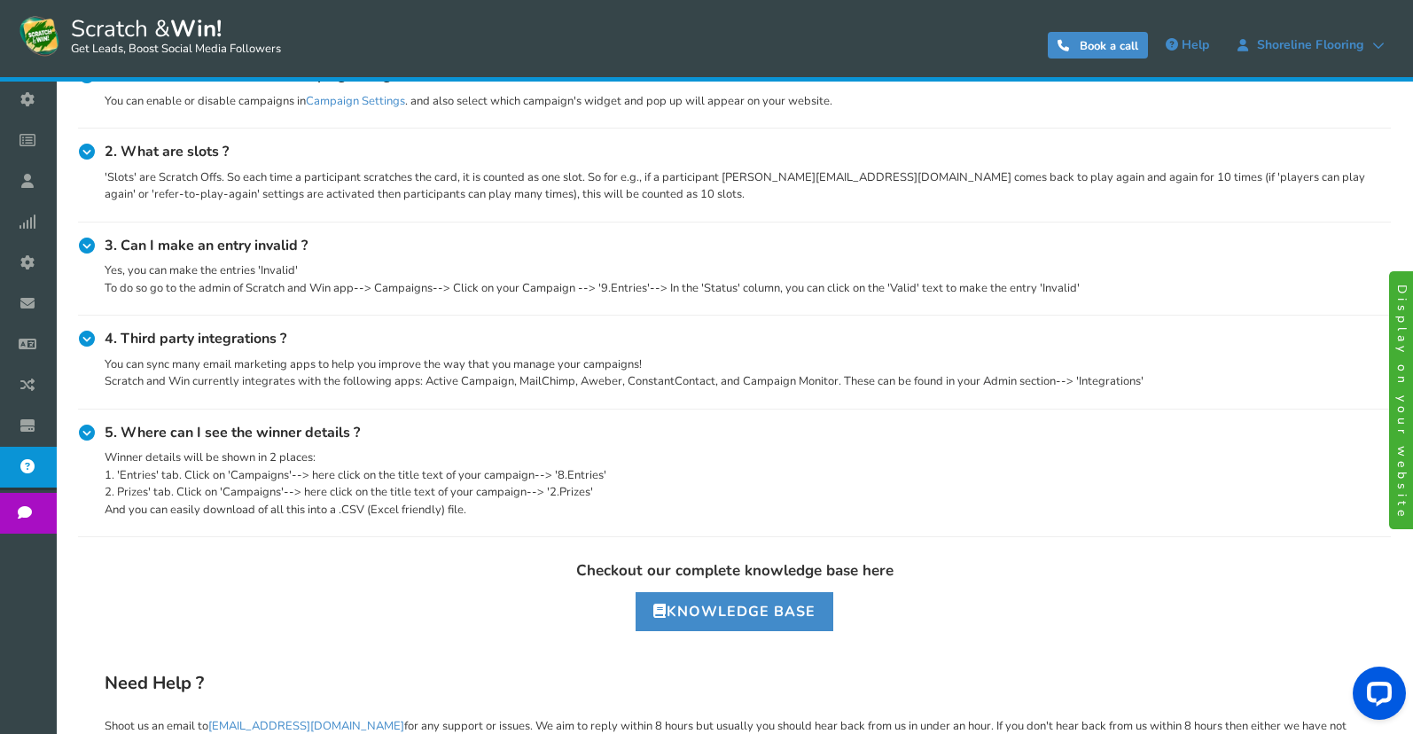
scroll to position [203, 0]
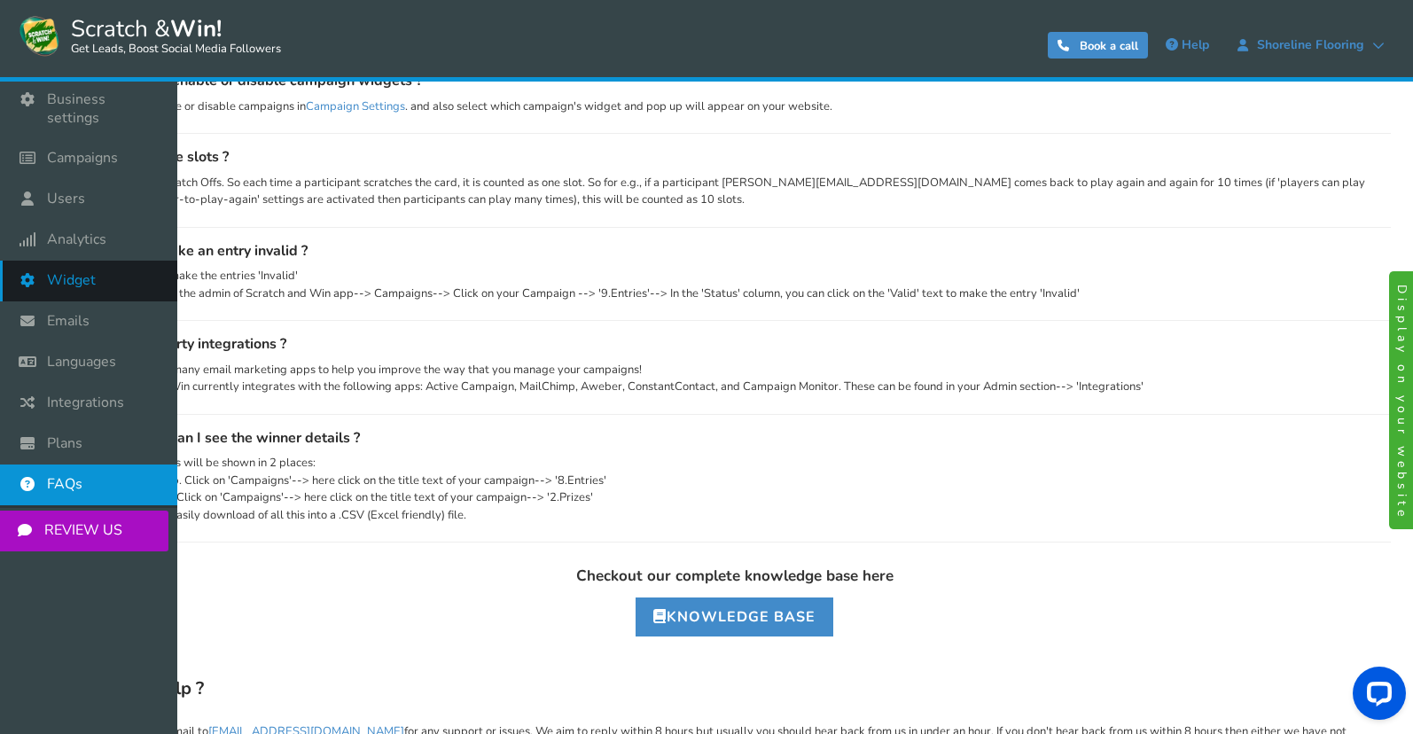
click at [49, 277] on link "Widget" at bounding box center [88, 281] width 177 height 41
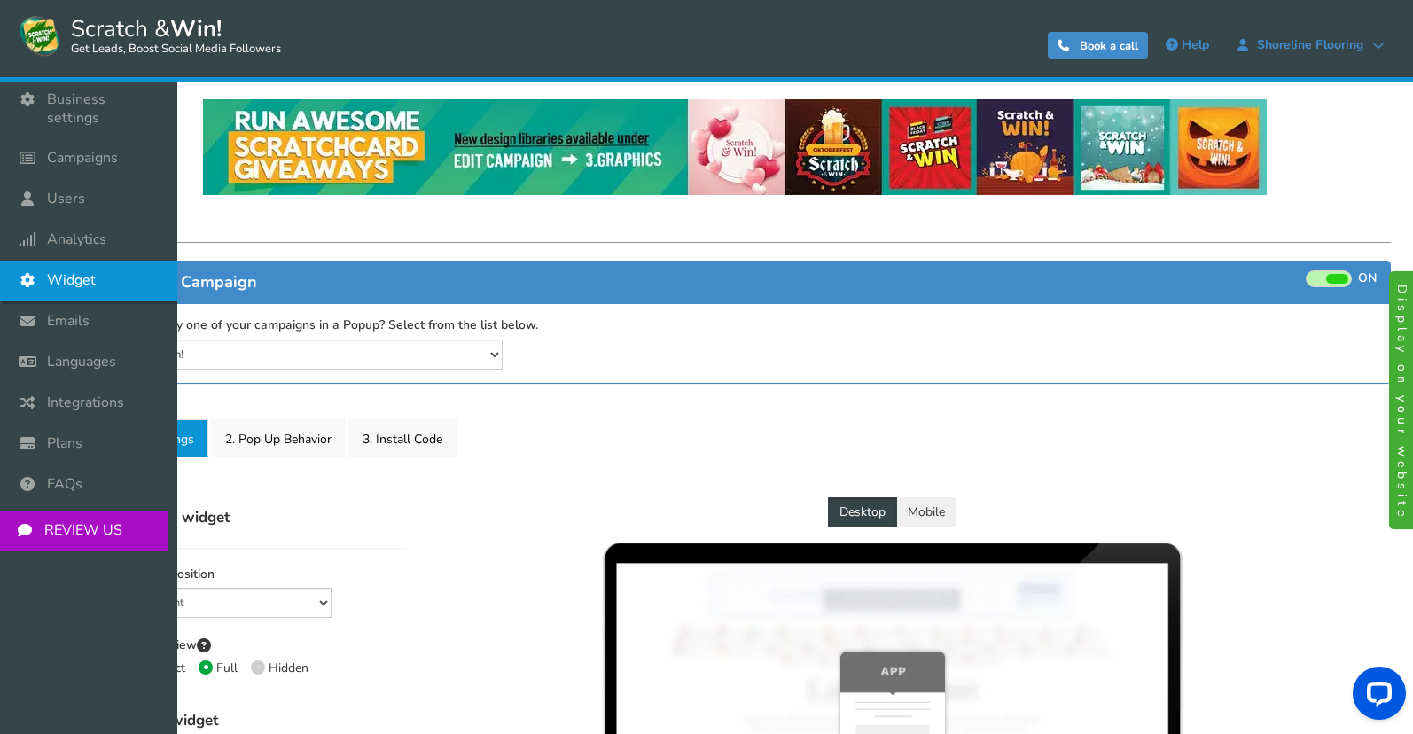
select select "top-bar"
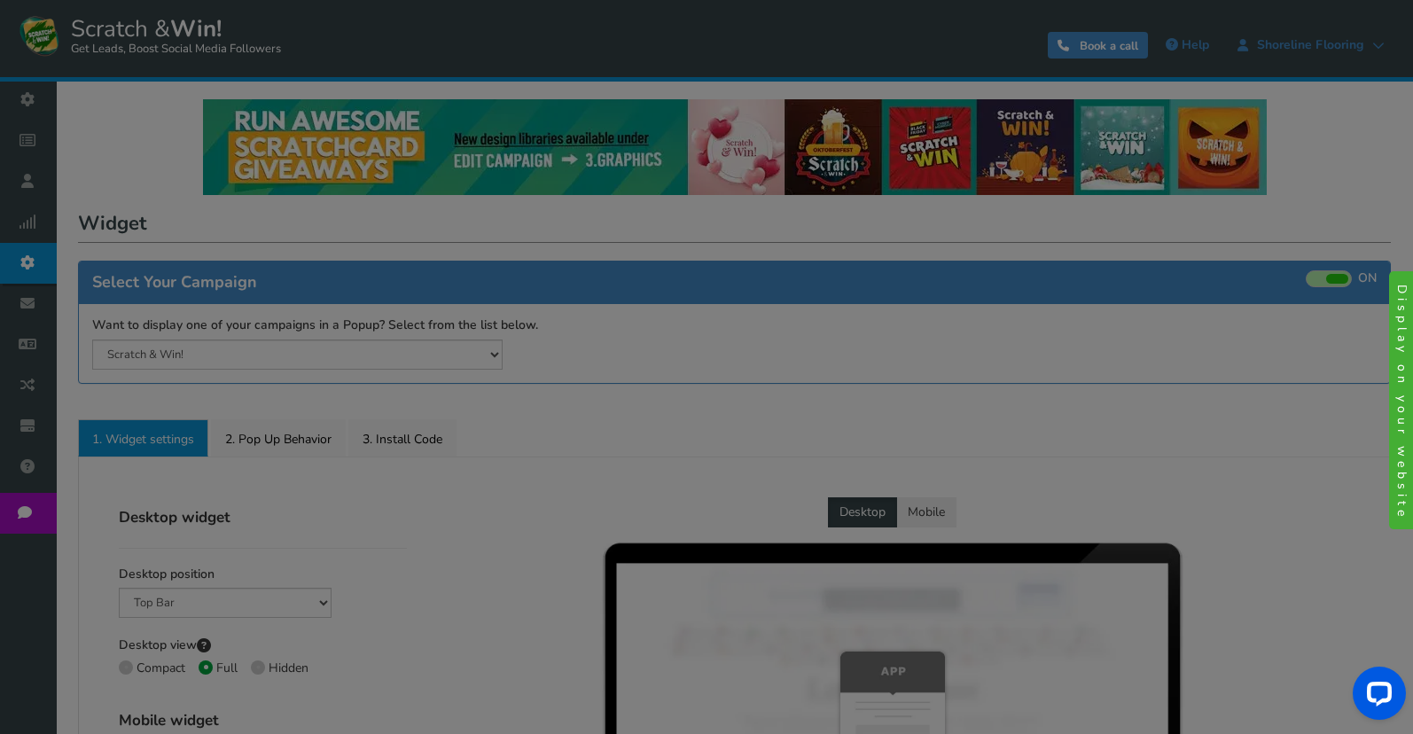
radio input "true"
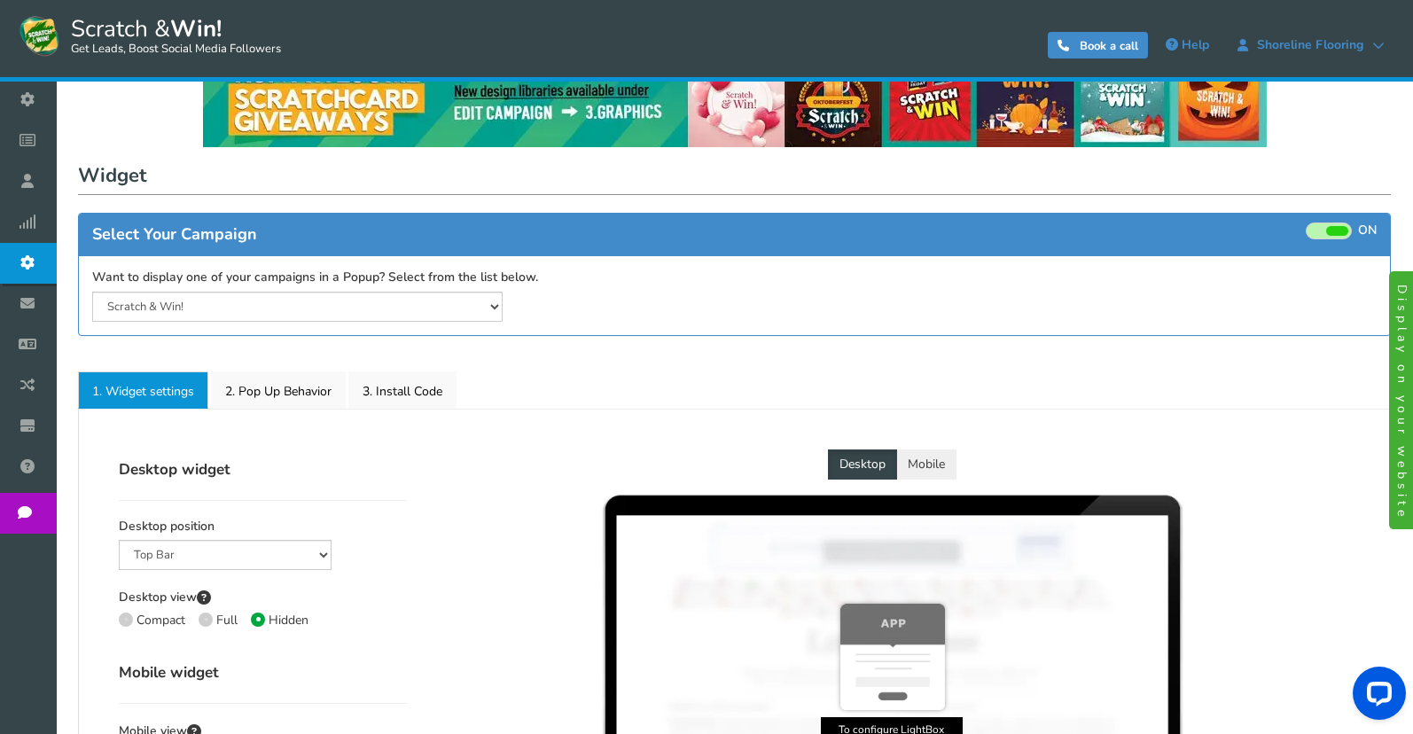
scroll to position [89, 0]
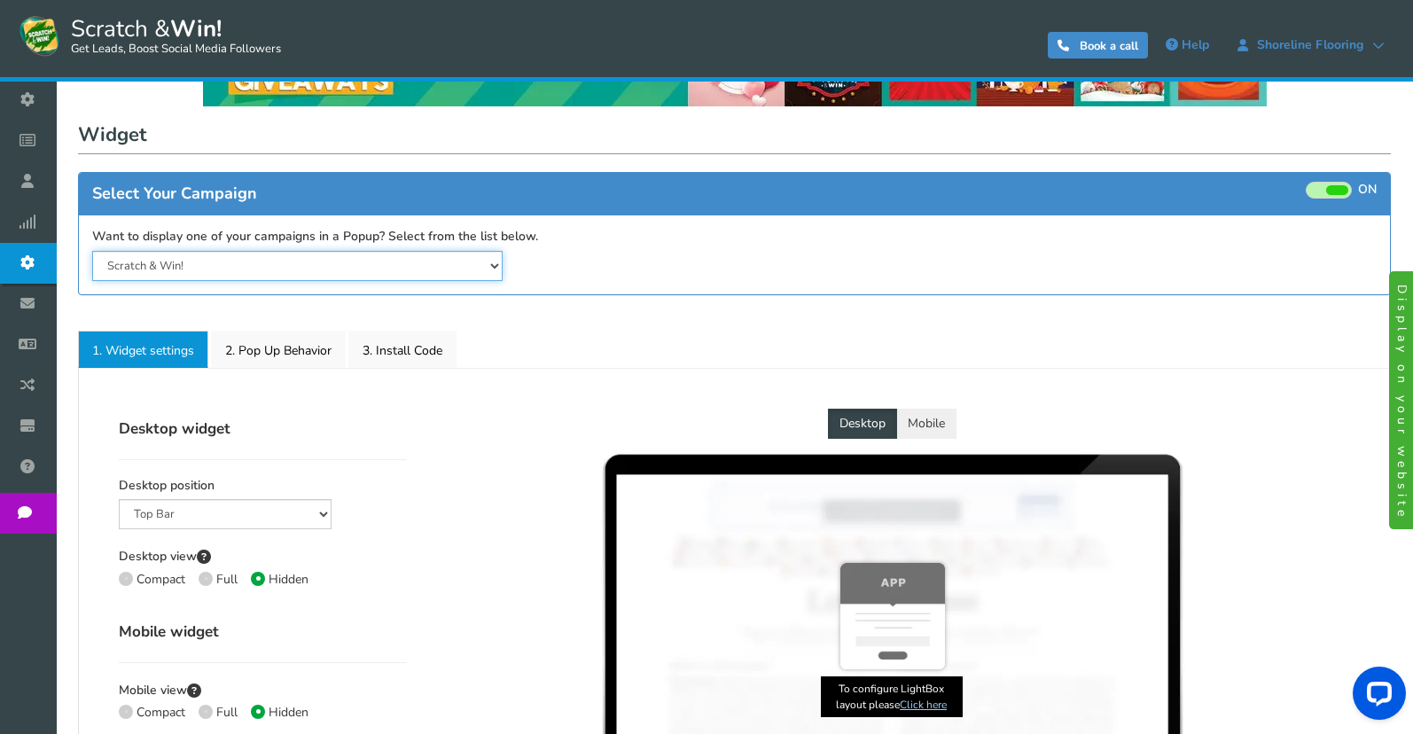
click at [332, 259] on select "Scratch & Win!" at bounding box center [297, 266] width 410 height 30
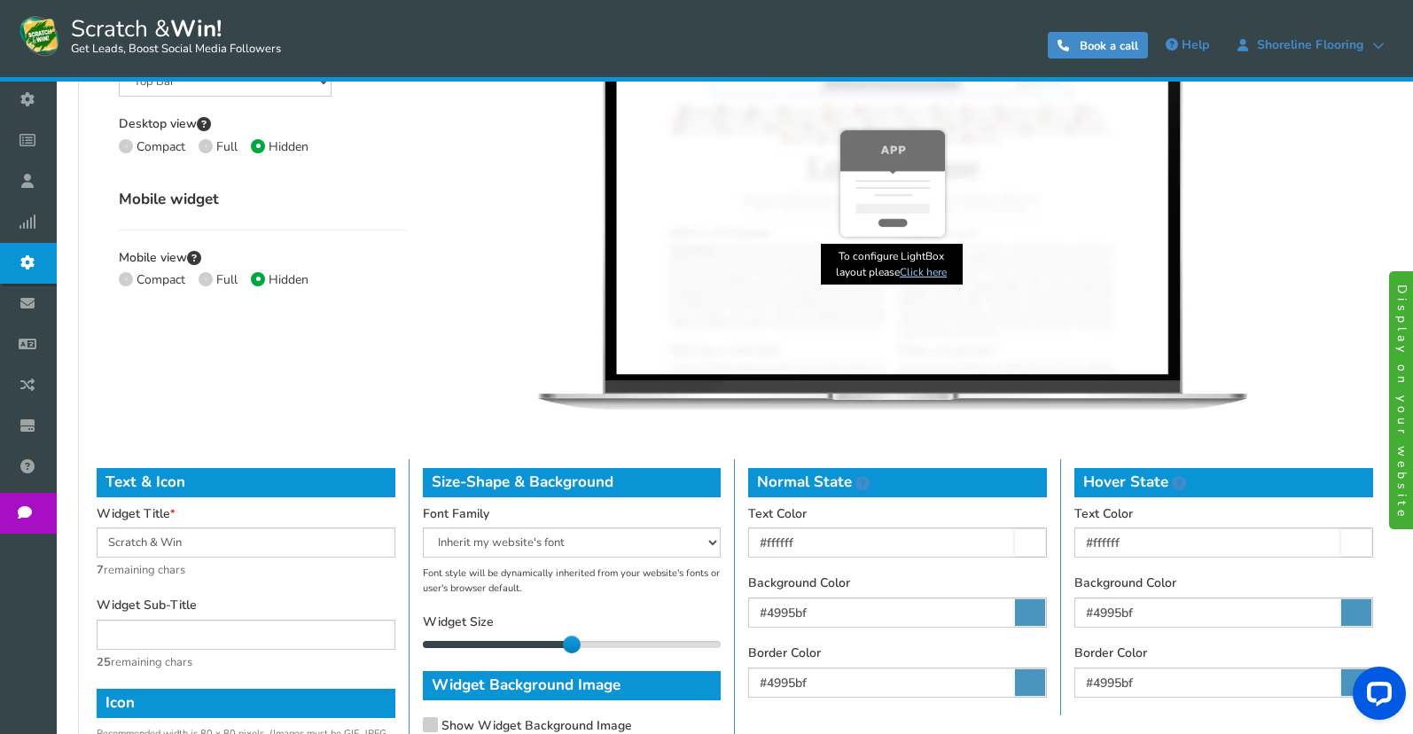
scroll to position [355, 0]
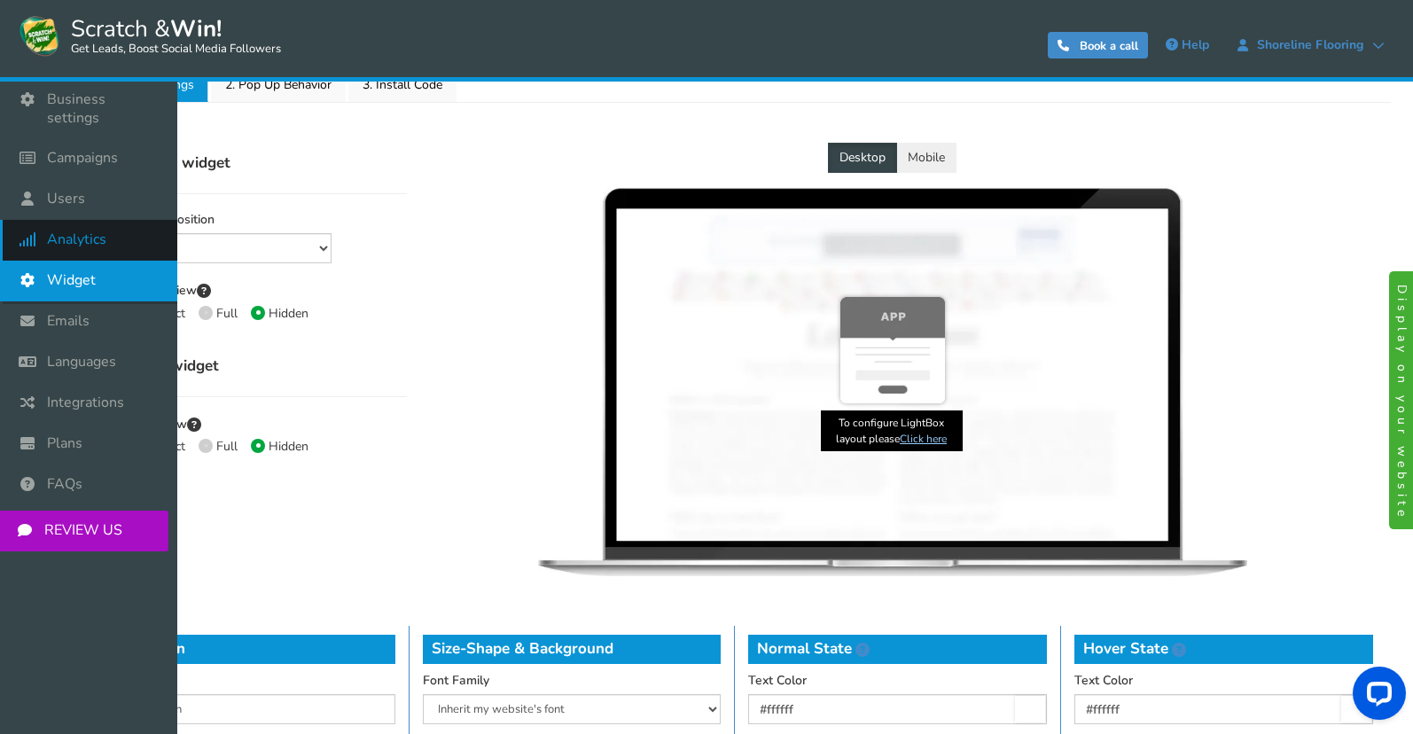
click at [32, 220] on icon at bounding box center [32, 239] width 34 height 39
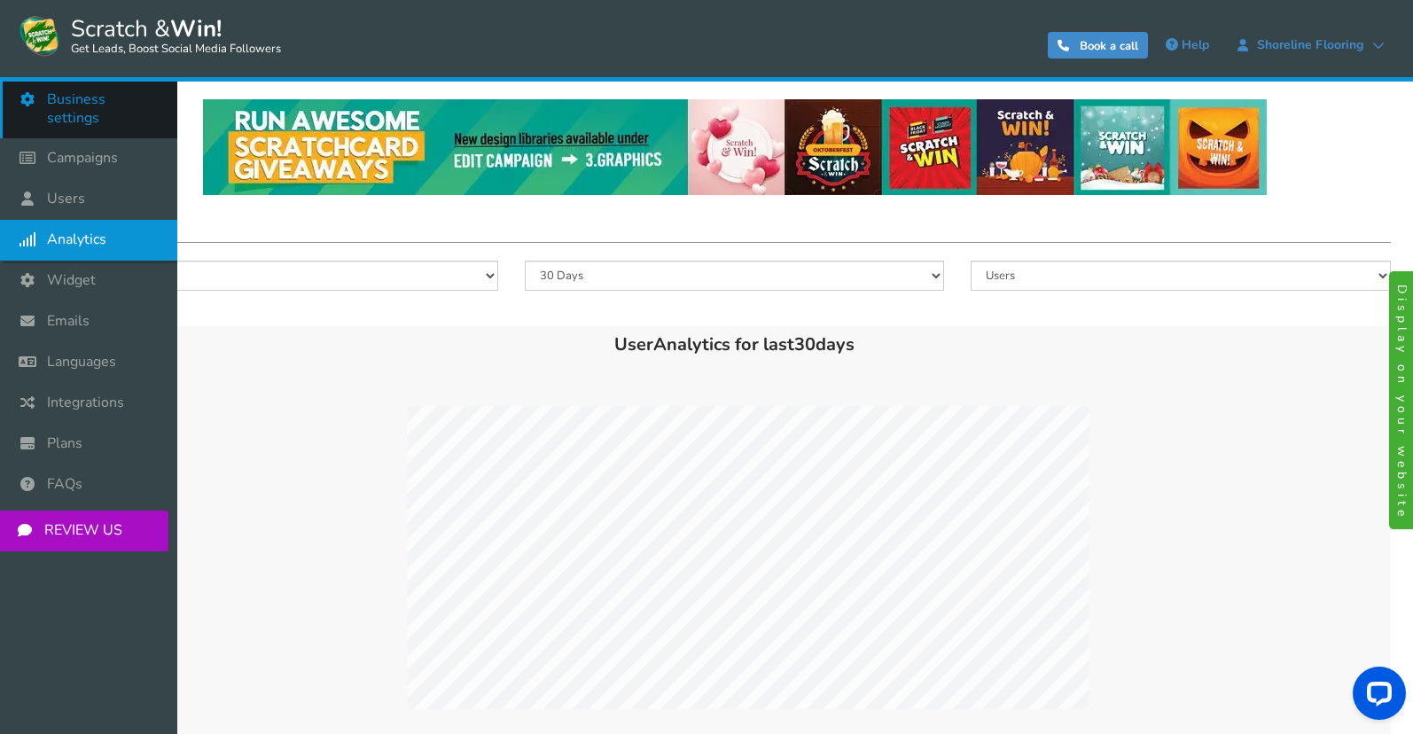
click at [114, 92] on span "Business settings" at bounding box center [103, 108] width 113 height 37
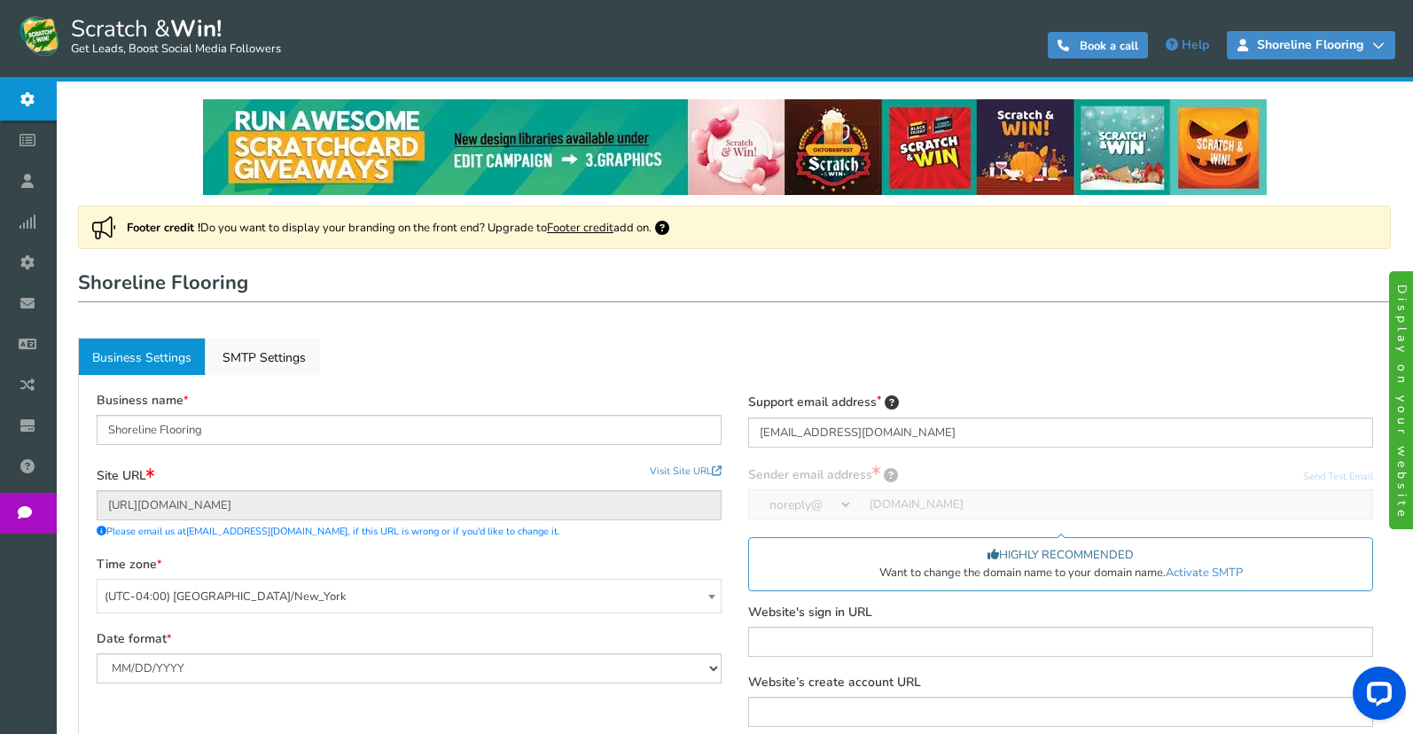
click at [1364, 50] on span "Shoreline Flooring" at bounding box center [1310, 45] width 124 height 14
click at [1409, 387] on link "Display on your website" at bounding box center [1404, 400] width 30 height 258
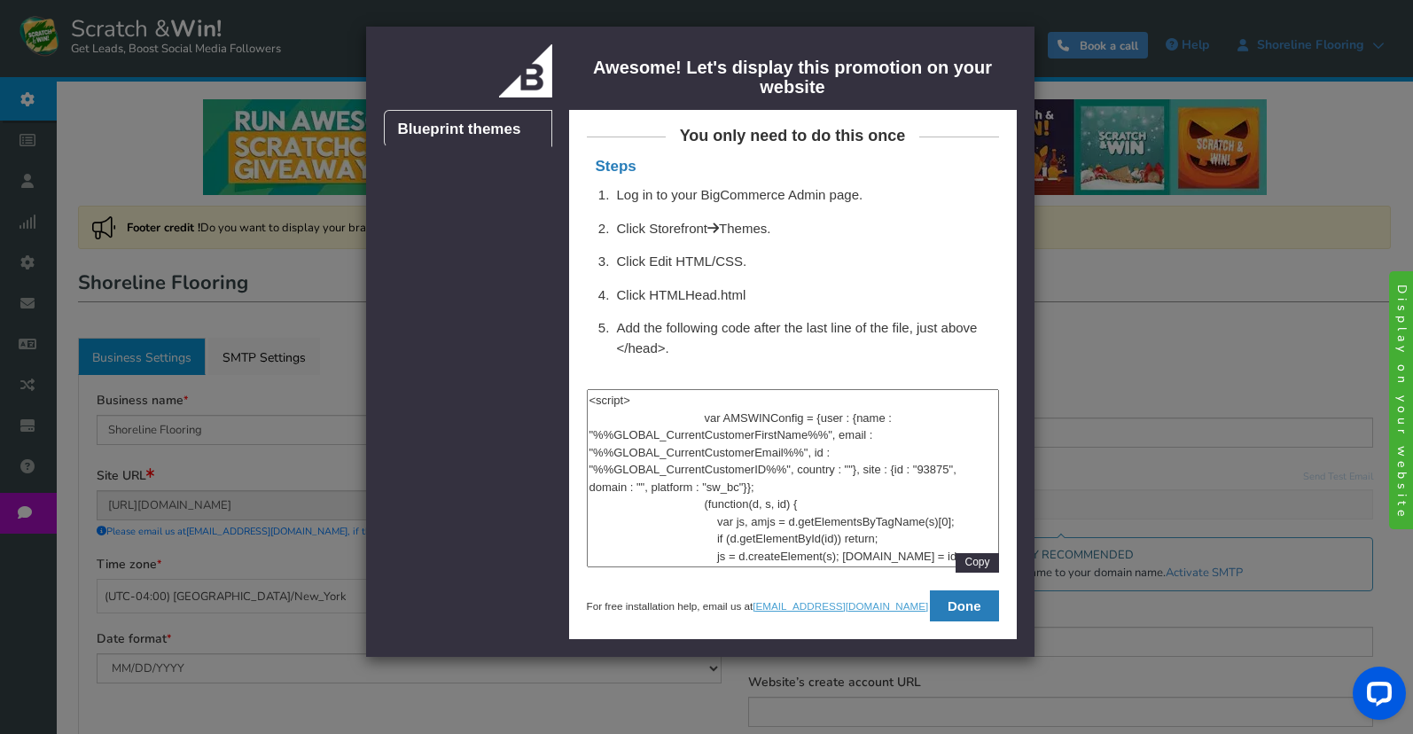
click at [1294, 285] on div "Stencil themes Blueprint themes Awesome! Let's display this promotion on your w…" at bounding box center [706, 367] width 1413 height 734
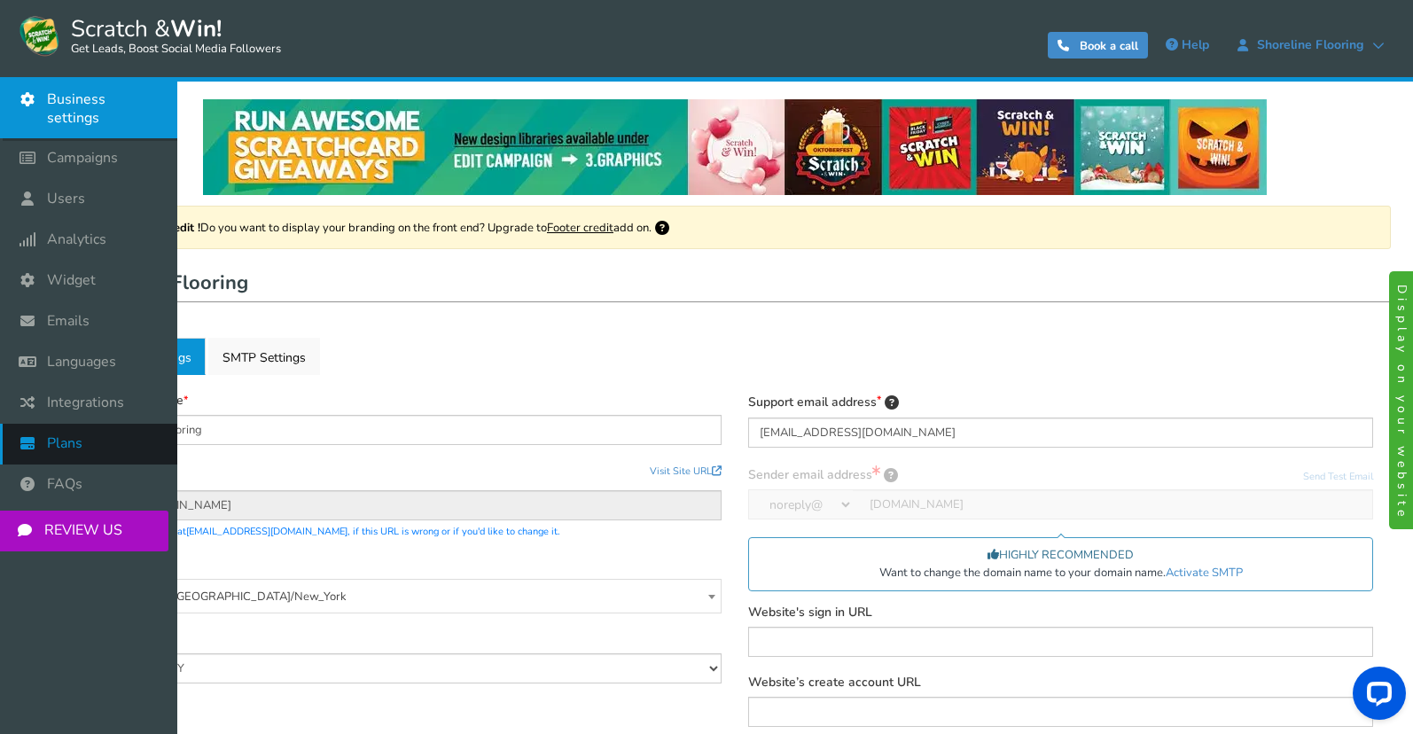
click at [89, 434] on link "Plans" at bounding box center [88, 444] width 177 height 41
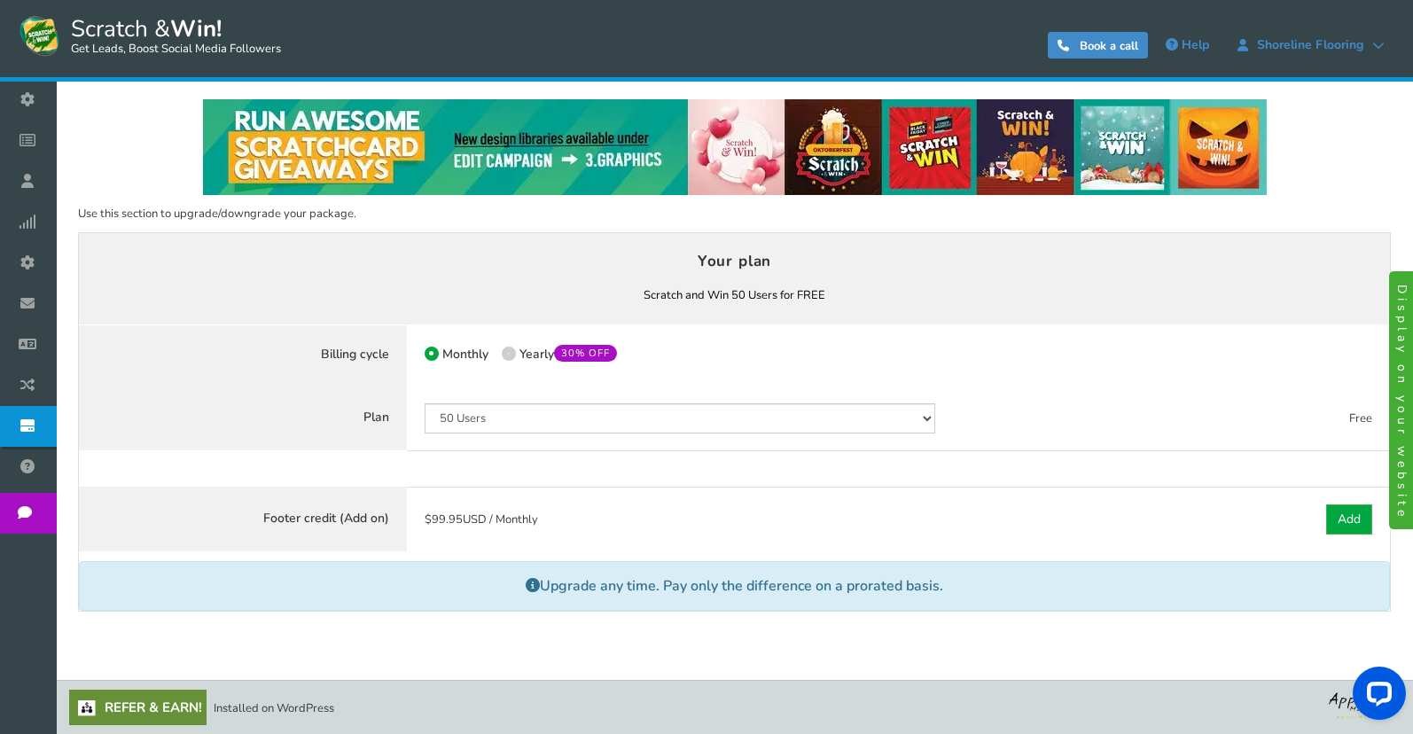
click at [0, 0] on span "Emails" at bounding box center [0, 0] width 0 height 0
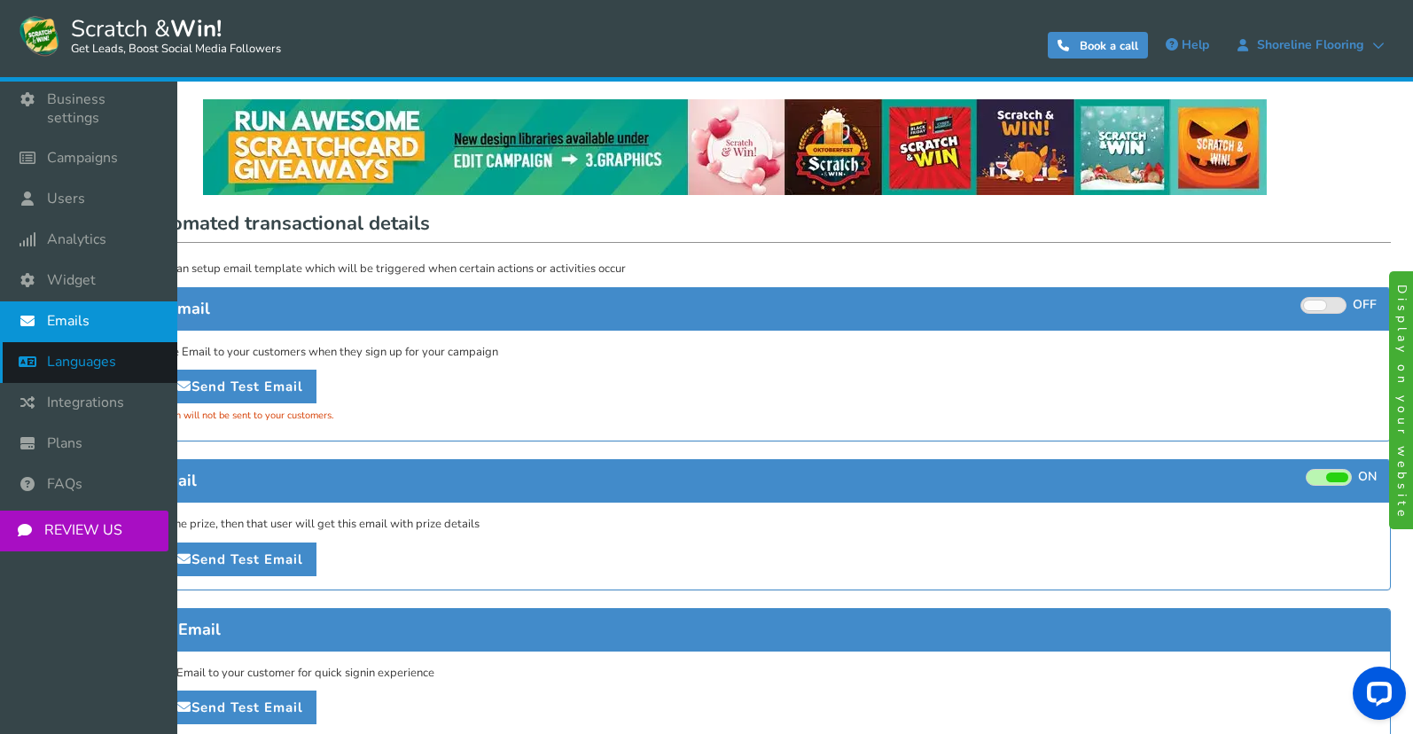
click at [74, 356] on link "Languages" at bounding box center [88, 362] width 177 height 41
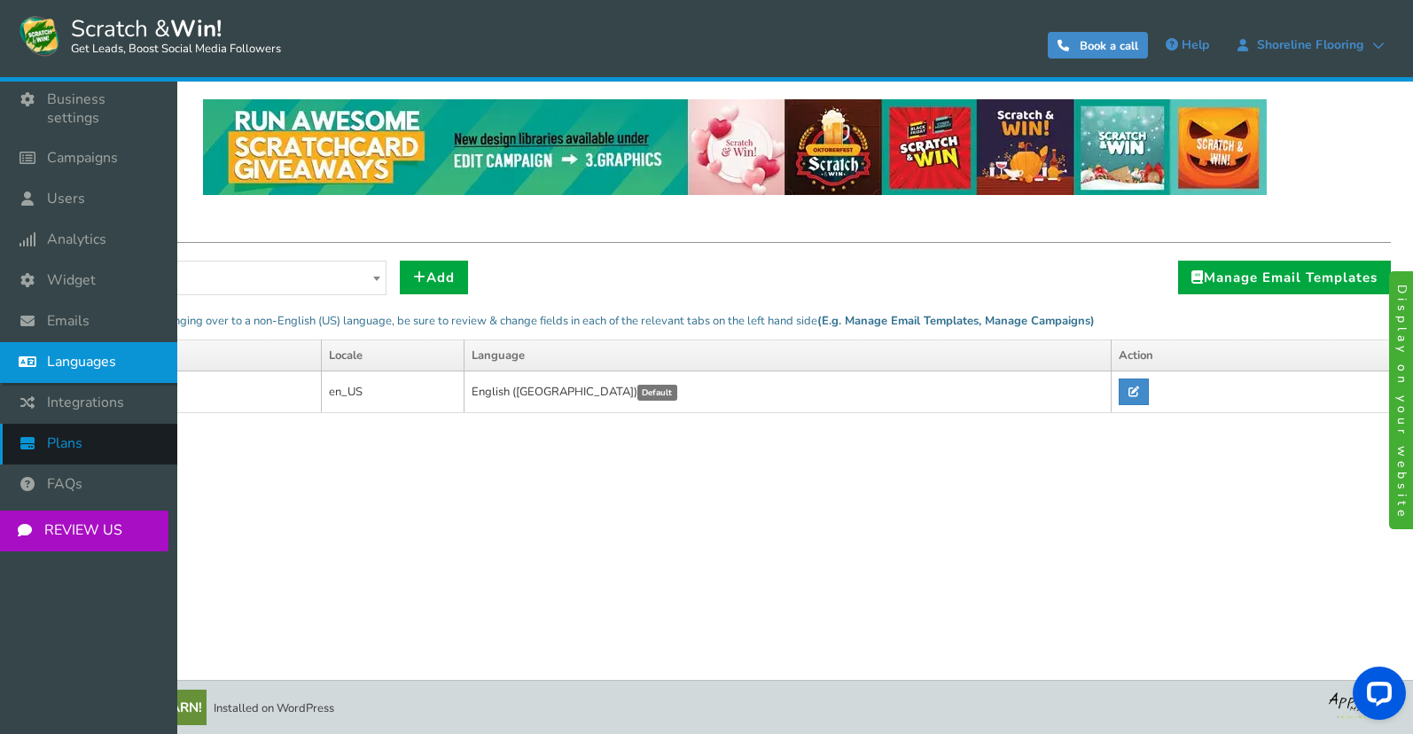
click at [69, 436] on link "Plans" at bounding box center [88, 444] width 177 height 41
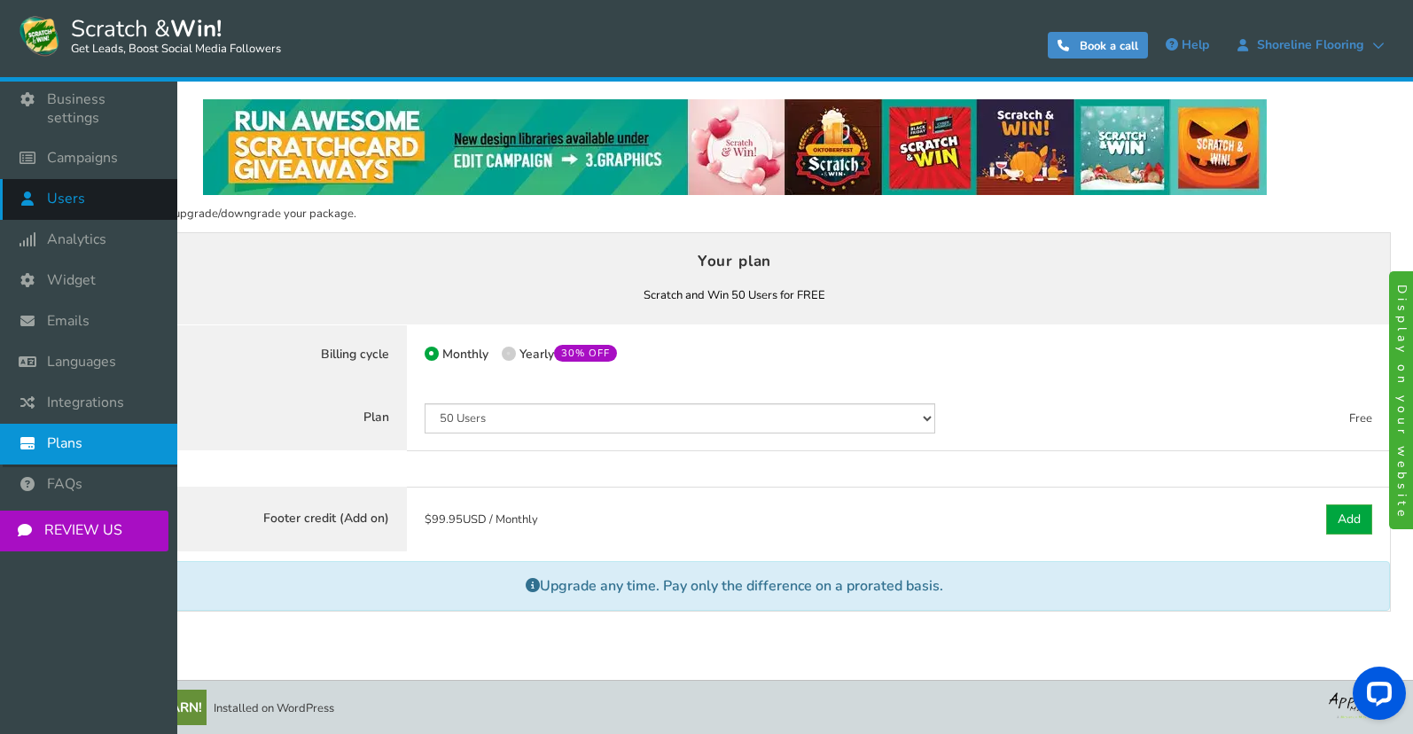
click at [43, 191] on icon at bounding box center [32, 198] width 34 height 39
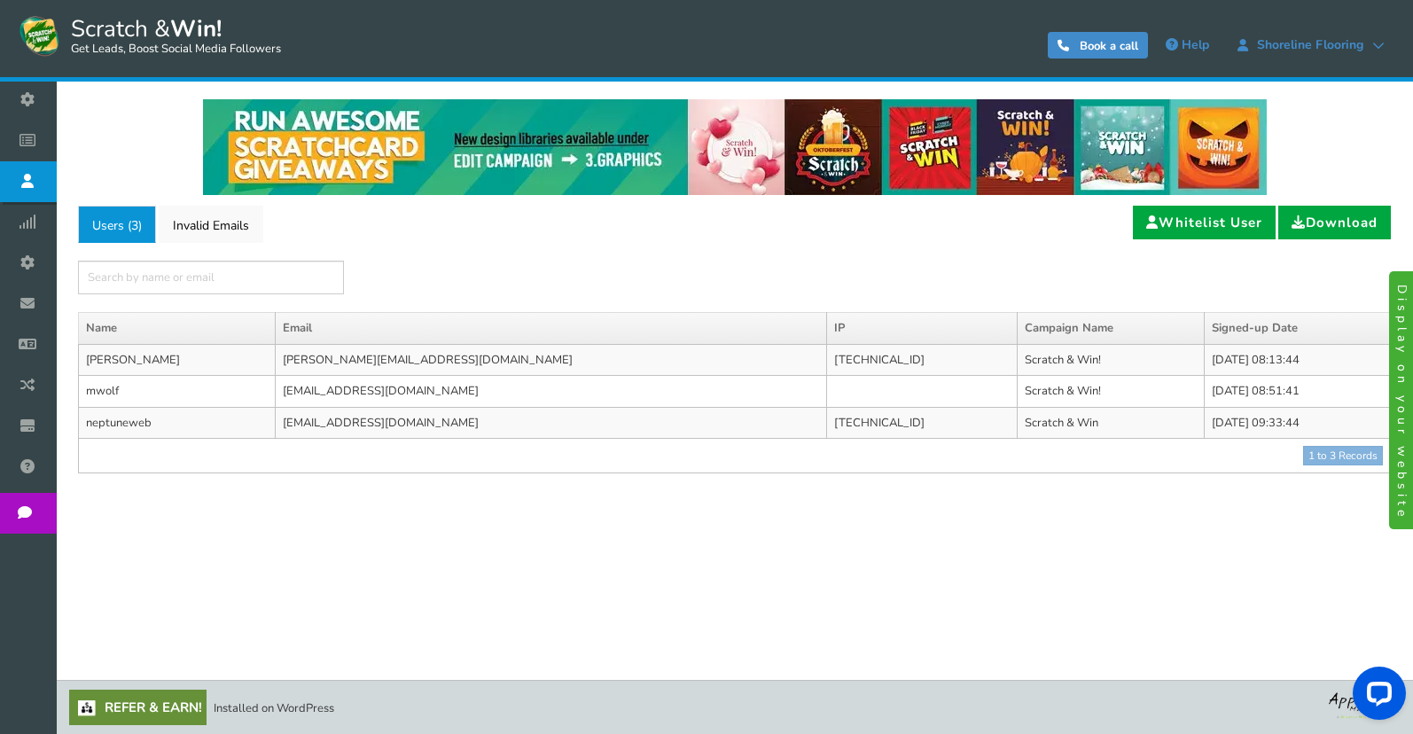
click at [592, 513] on div "NOTE: Scratch and Win plugin is deleted or deactivated. Please check and re-ins…" at bounding box center [734, 359] width 1331 height 554
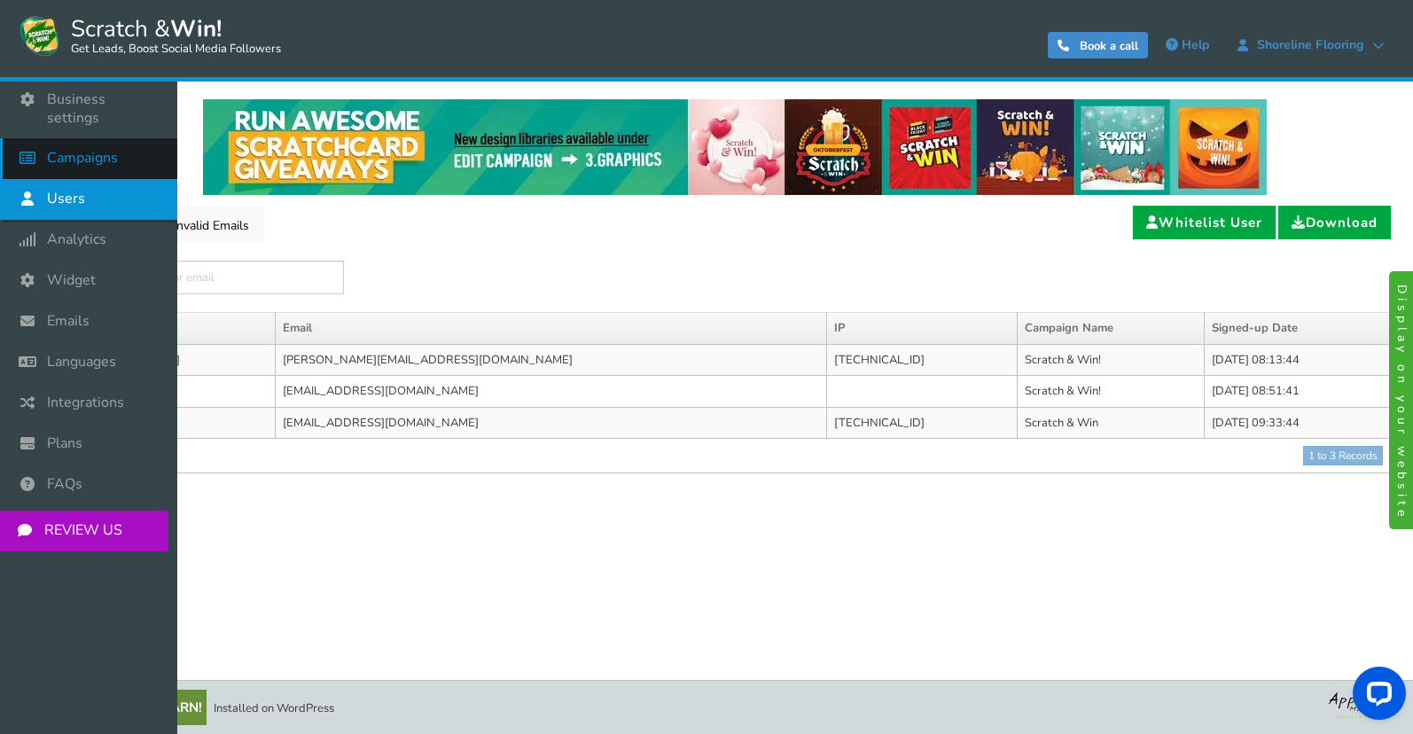
click at [88, 154] on link "Campaigns" at bounding box center [88, 158] width 177 height 41
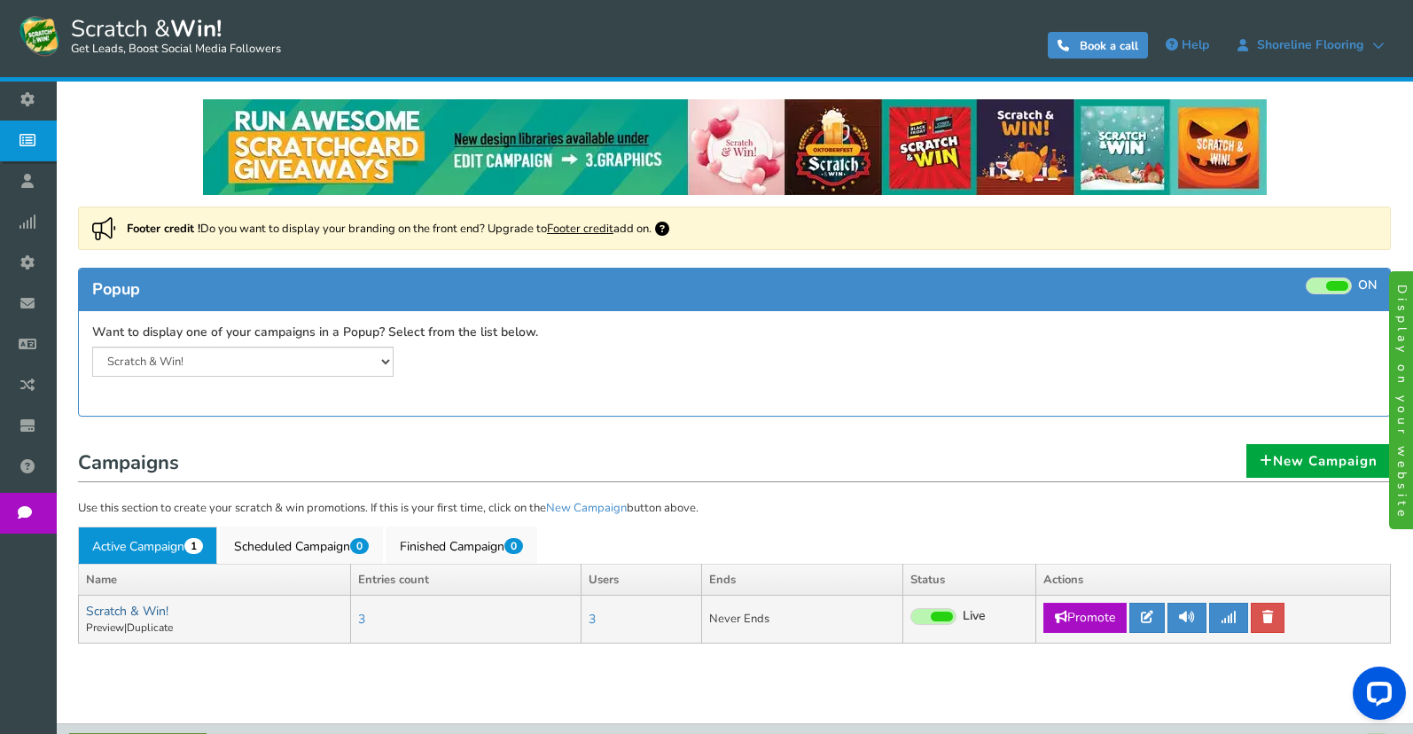
click at [141, 604] on link "Scratch & Win!" at bounding box center [127, 611] width 82 height 17
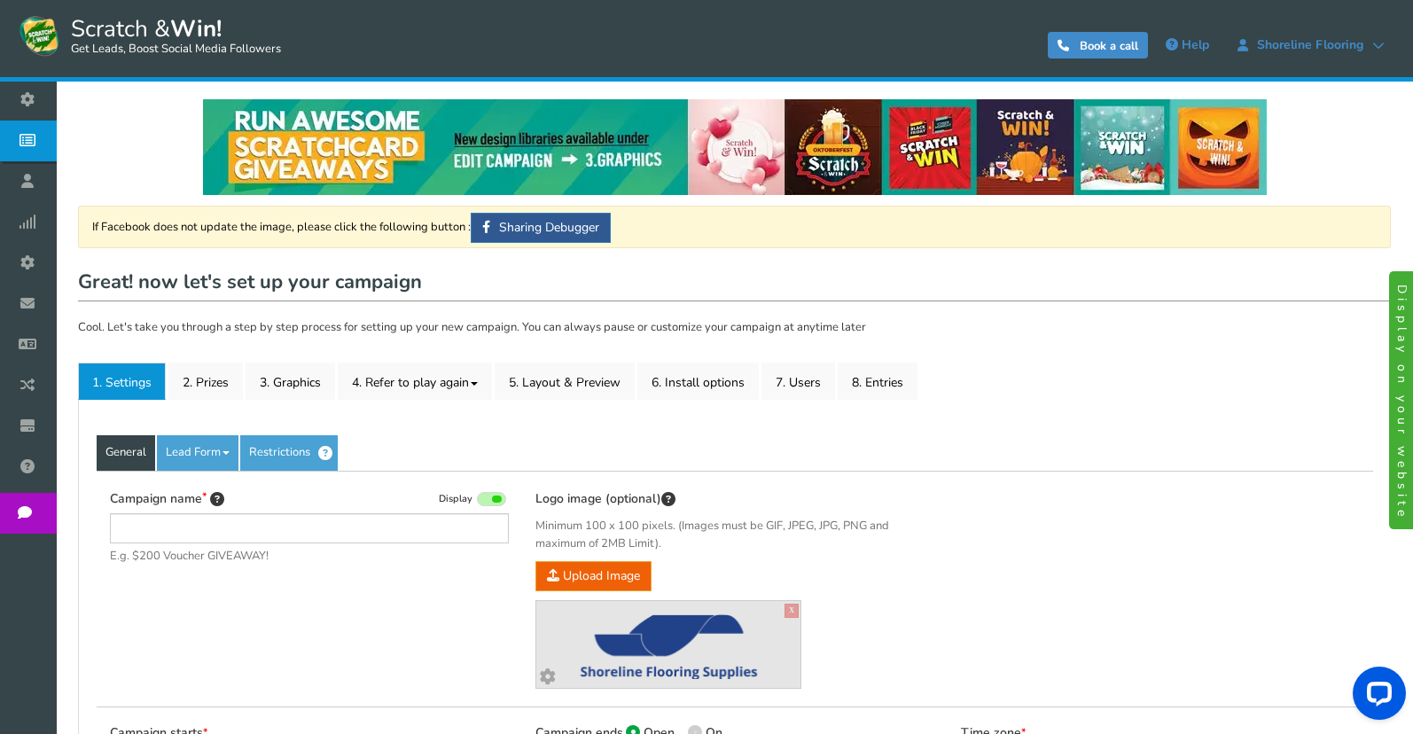
type input "Scratch & Win!"
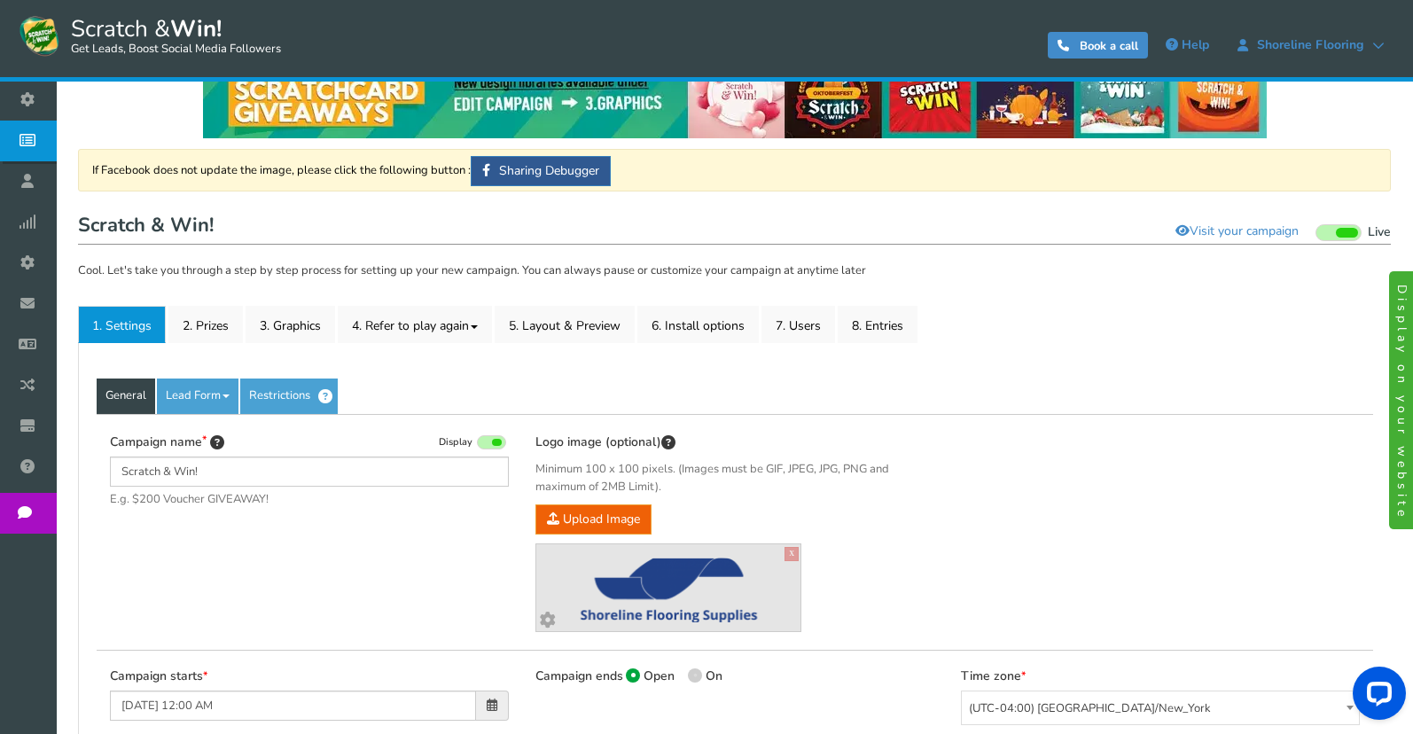
scroll to position [55, 0]
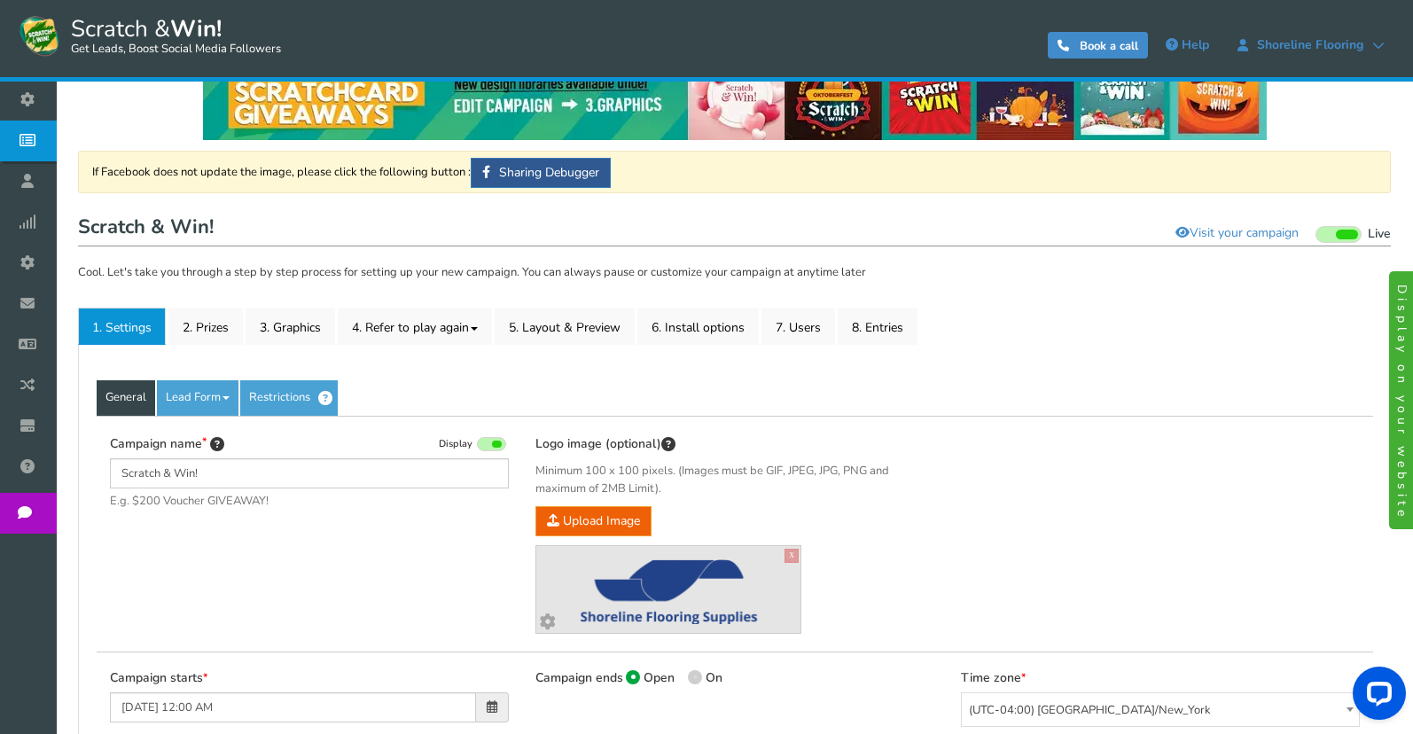
click at [183, 379] on div "General Lead Form Labels Fields setup Restrictions Allow users to play again af…" at bounding box center [734, 747] width 1313 height 804
click at [221, 333] on link "2. Prizes" at bounding box center [205, 326] width 74 height 37
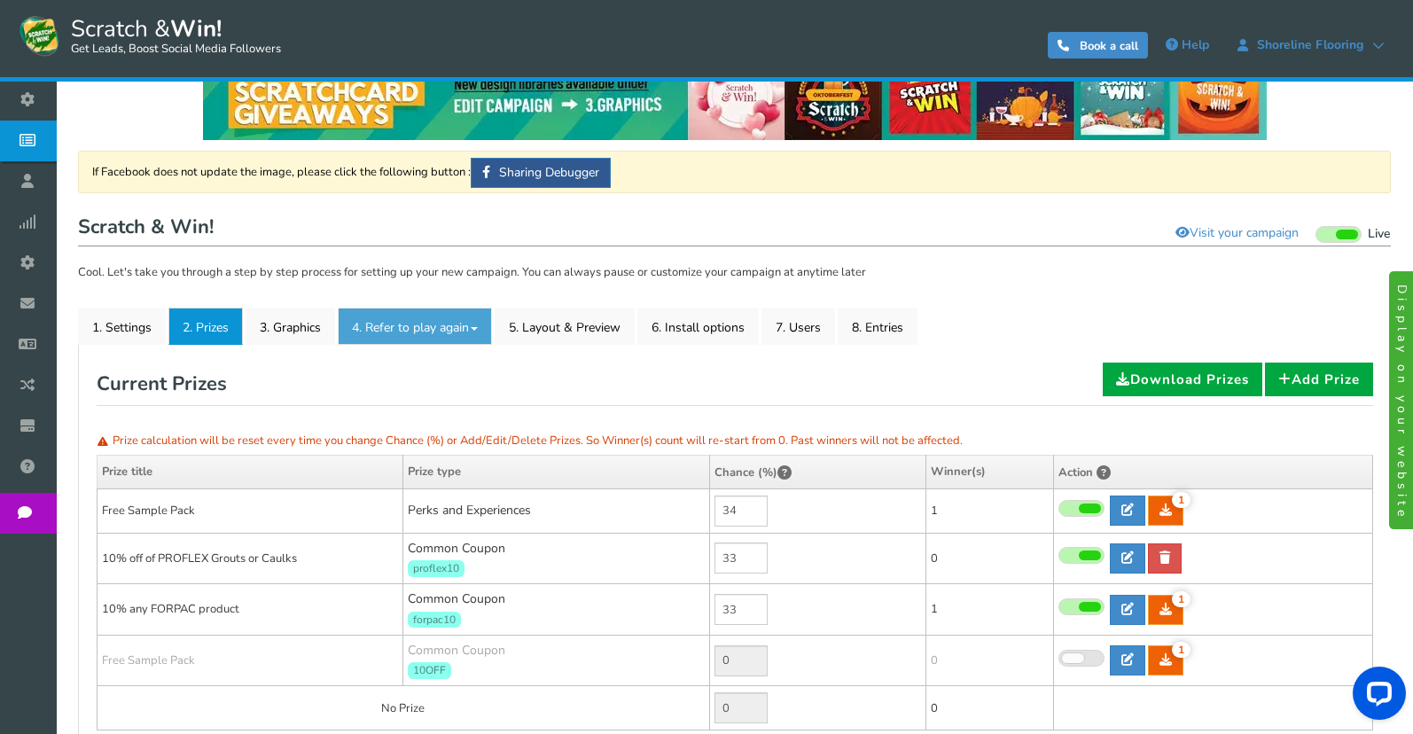
click at [347, 328] on link "4. Refer to play again" at bounding box center [415, 326] width 154 height 37
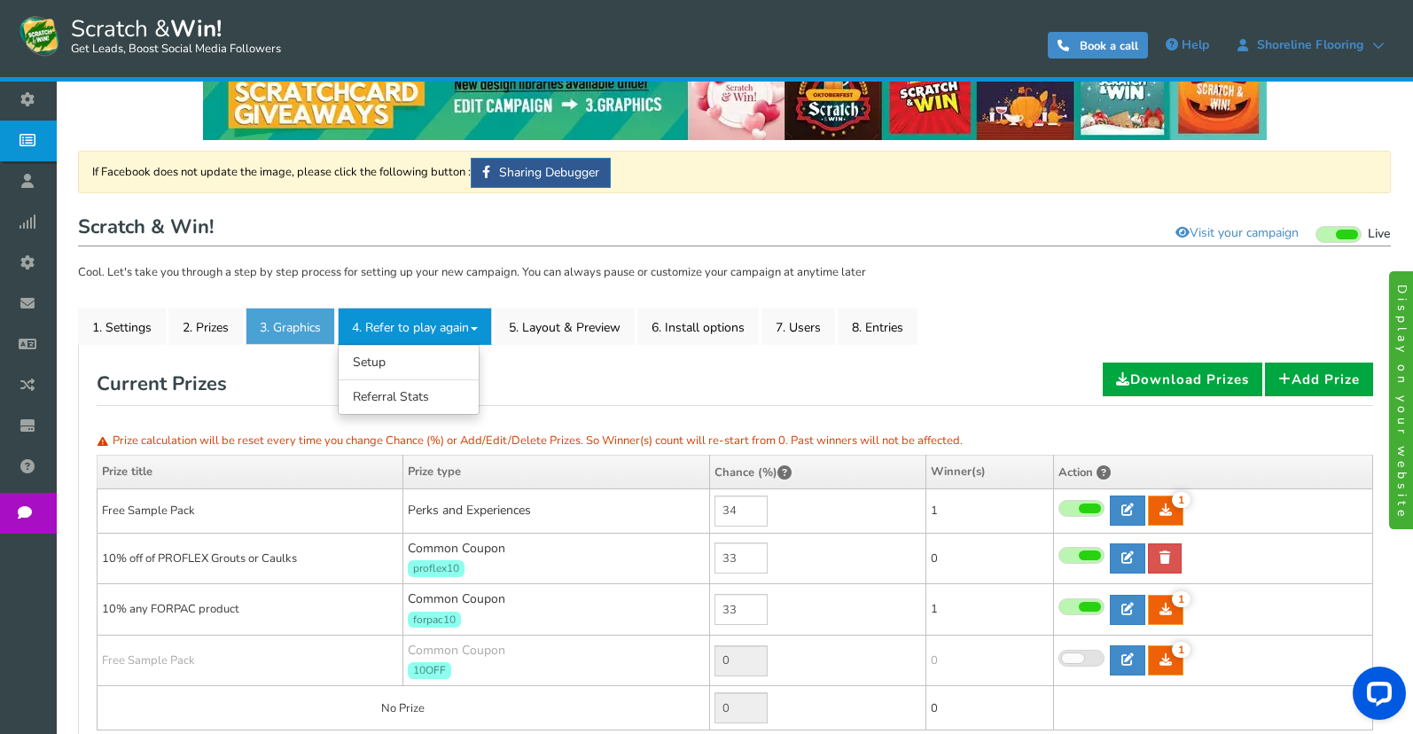
click at [289, 324] on link "3. Graphics" at bounding box center [291, 326] width 90 height 37
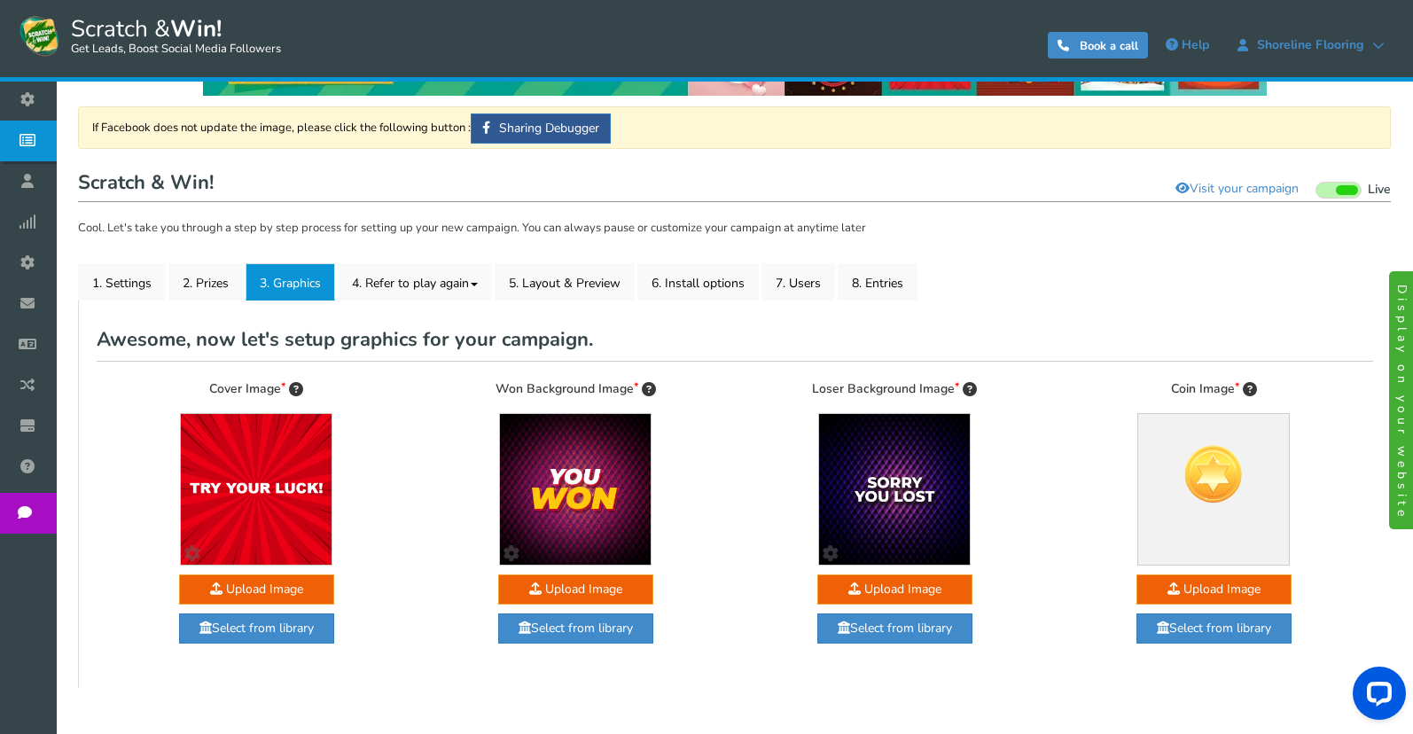
scroll to position [170, 0]
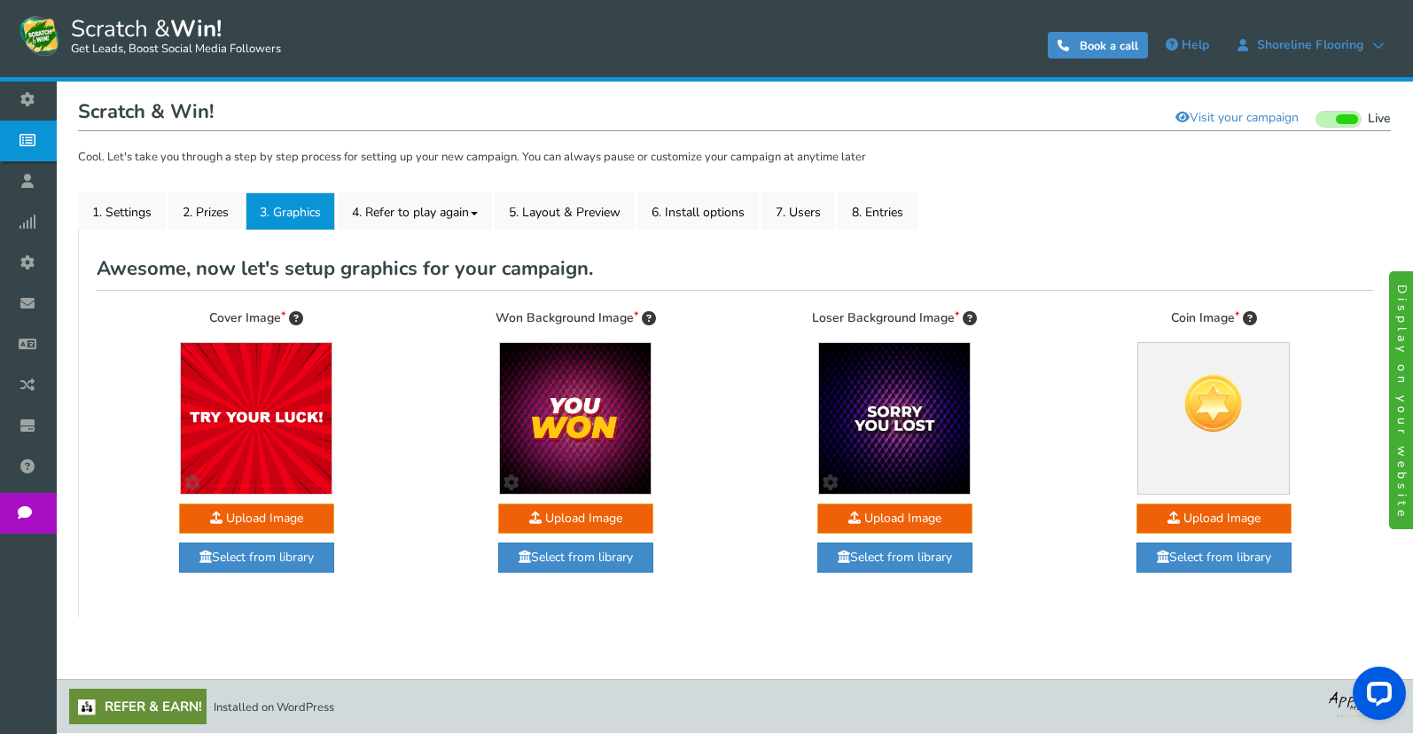
click at [1410, 411] on link "Display on your website" at bounding box center [1404, 400] width 30 height 258
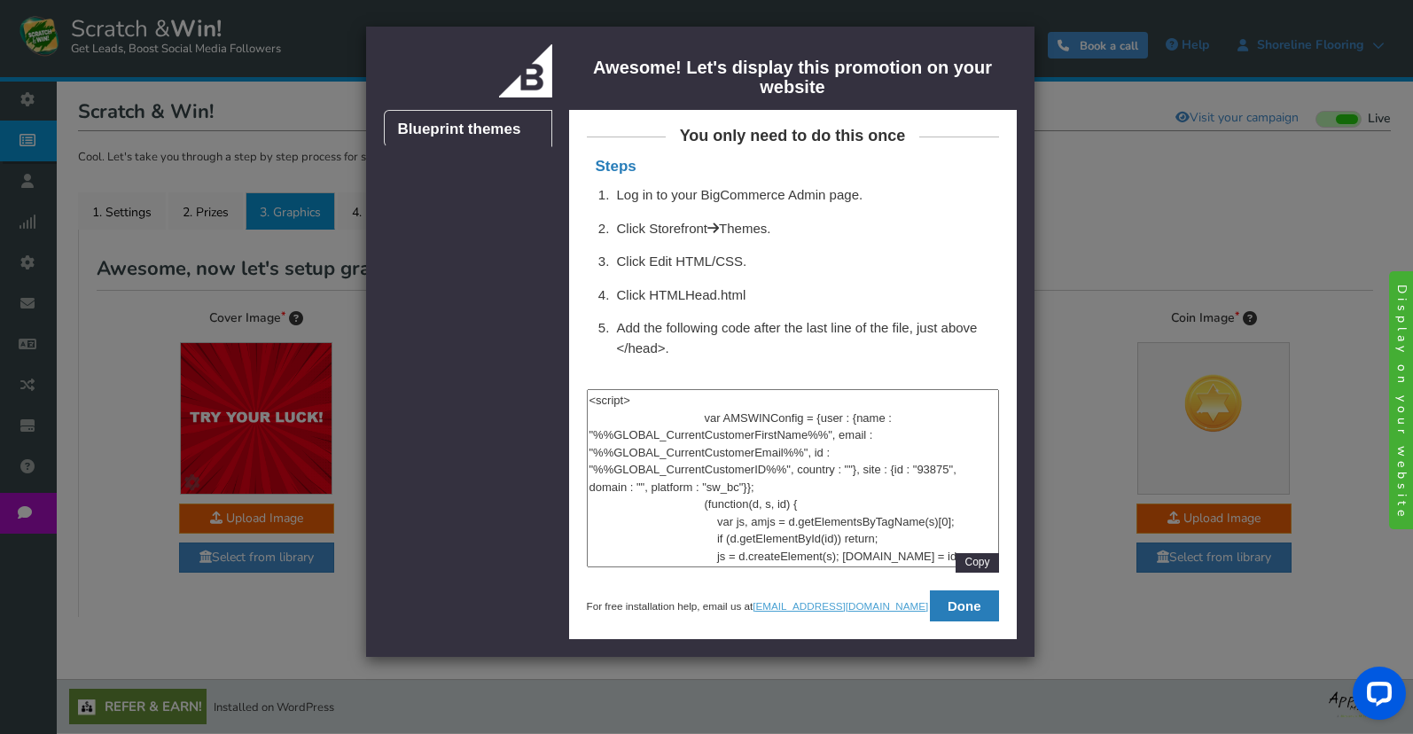
click at [1067, 492] on div "Stencil themes Blueprint themes Awesome! Let's display this promotion on your w…" at bounding box center [706, 367] width 1413 height 734
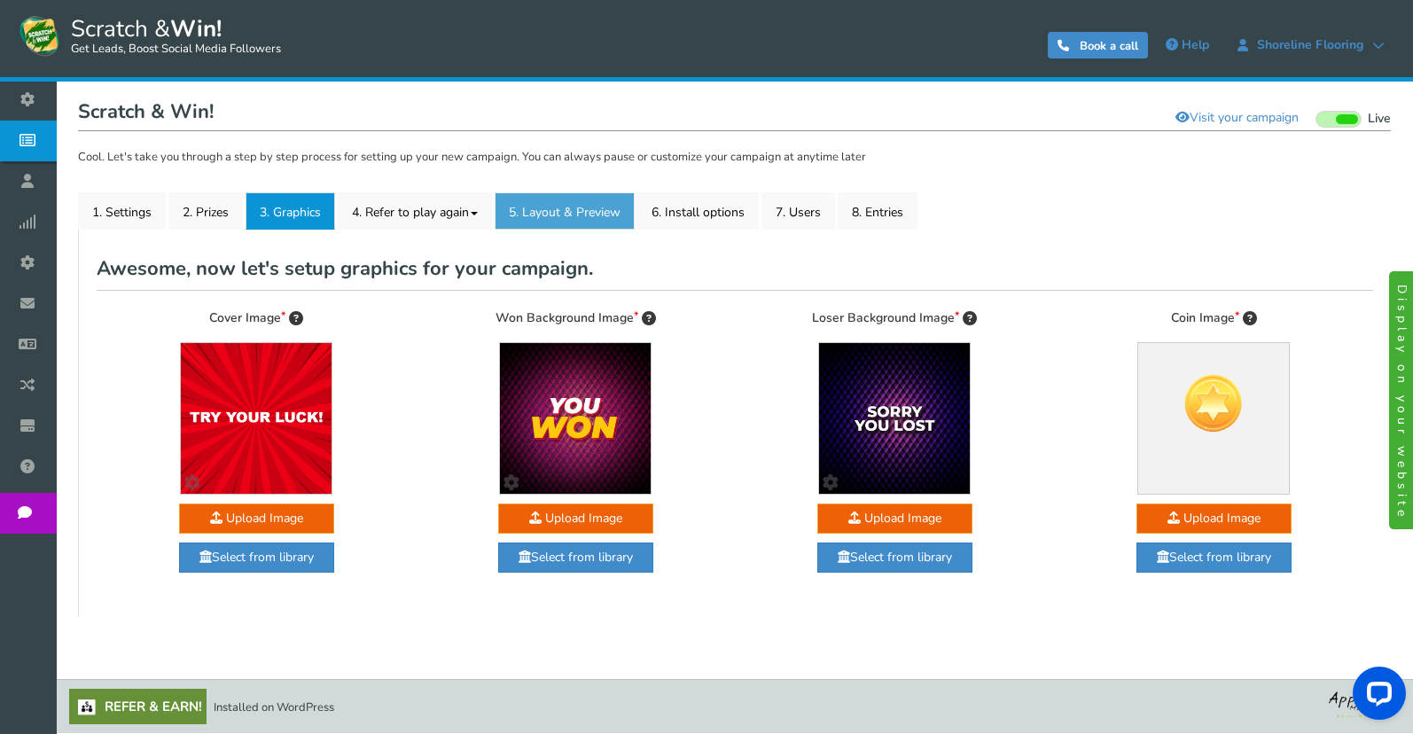
click at [576, 213] on link "5. Layout & Preview" at bounding box center [565, 210] width 140 height 37
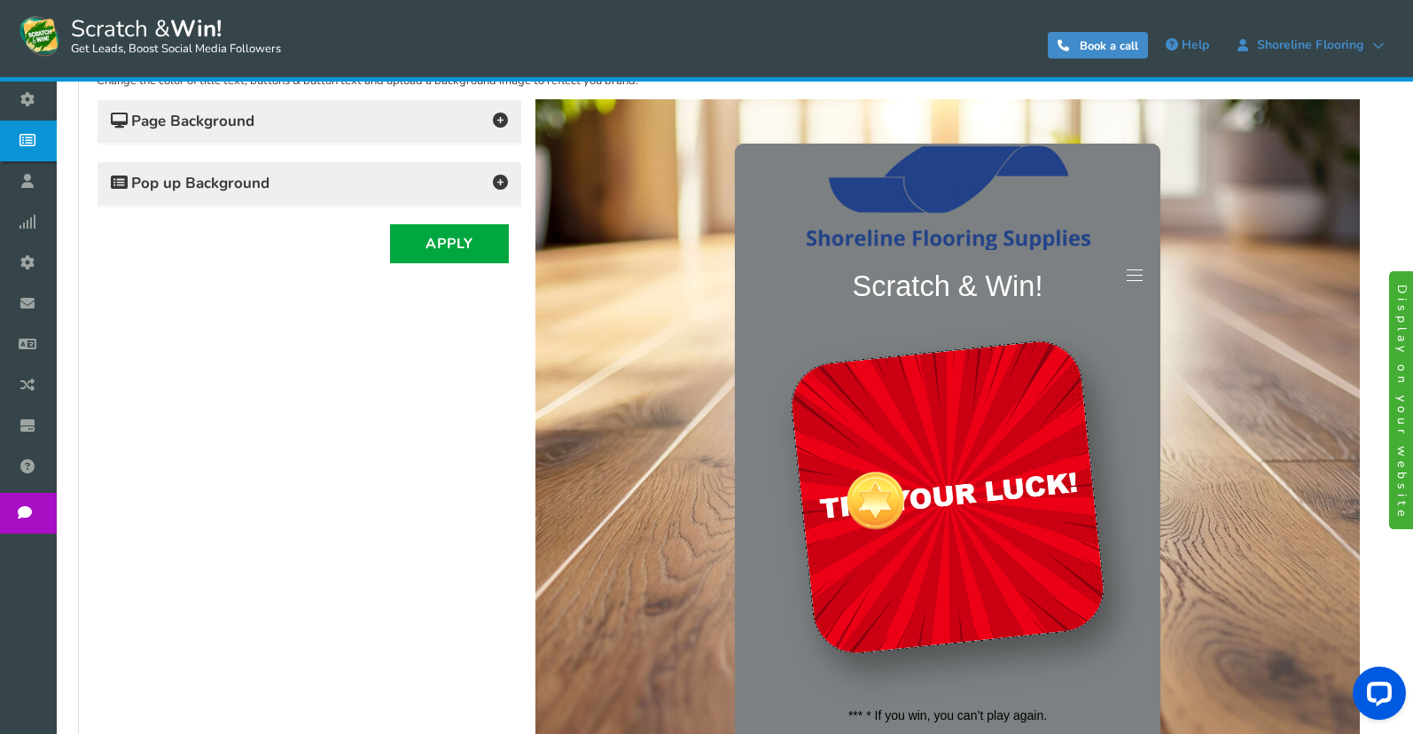
scroll to position [436, 0]
